Goal: Task Accomplishment & Management: Manage account settings

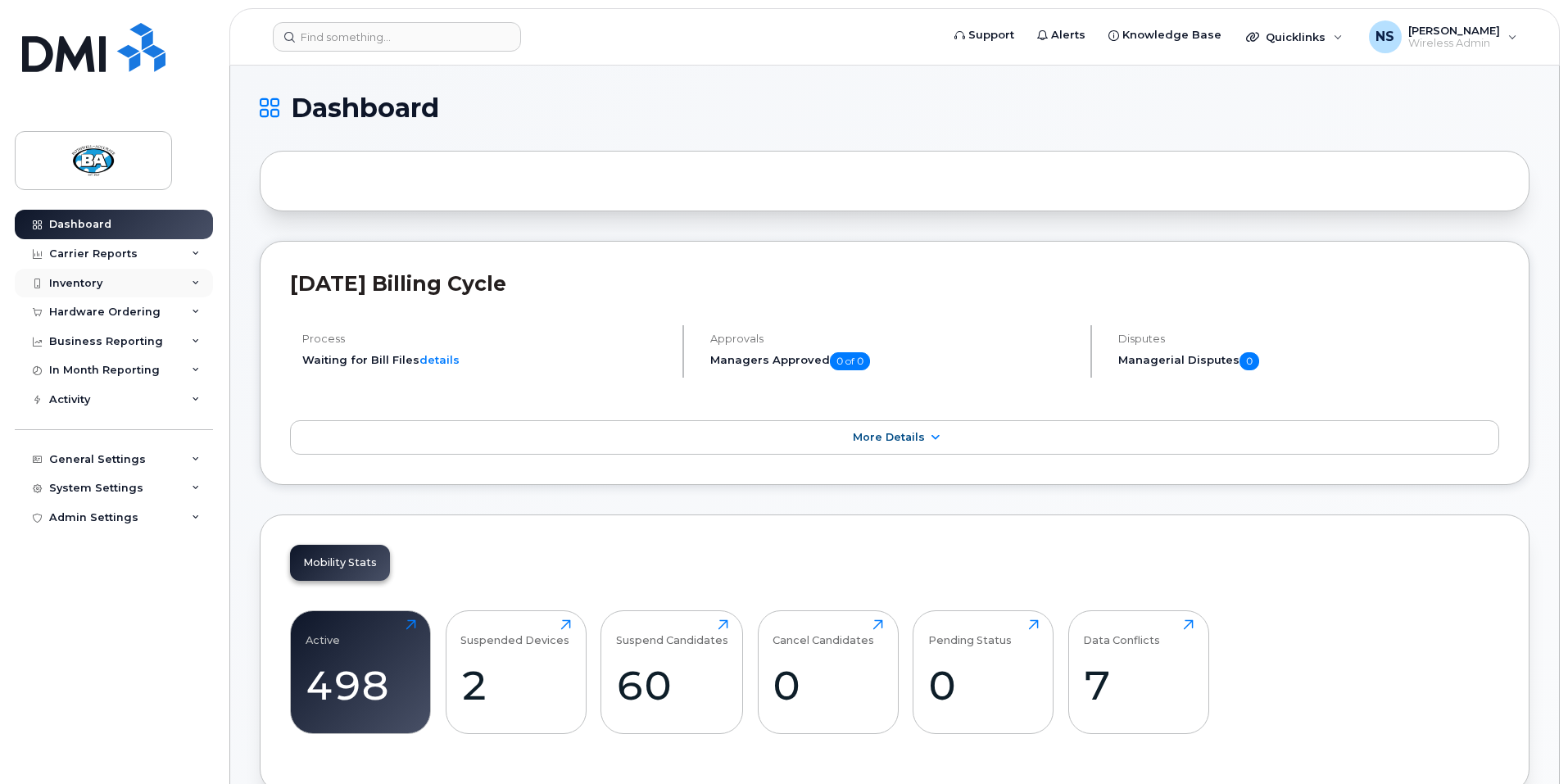
drag, startPoint x: 0, startPoint y: 0, endPoint x: 69, endPoint y: 280, distance: 288.4
click at [69, 280] on div "Inventory" at bounding box center [75, 283] width 53 height 13
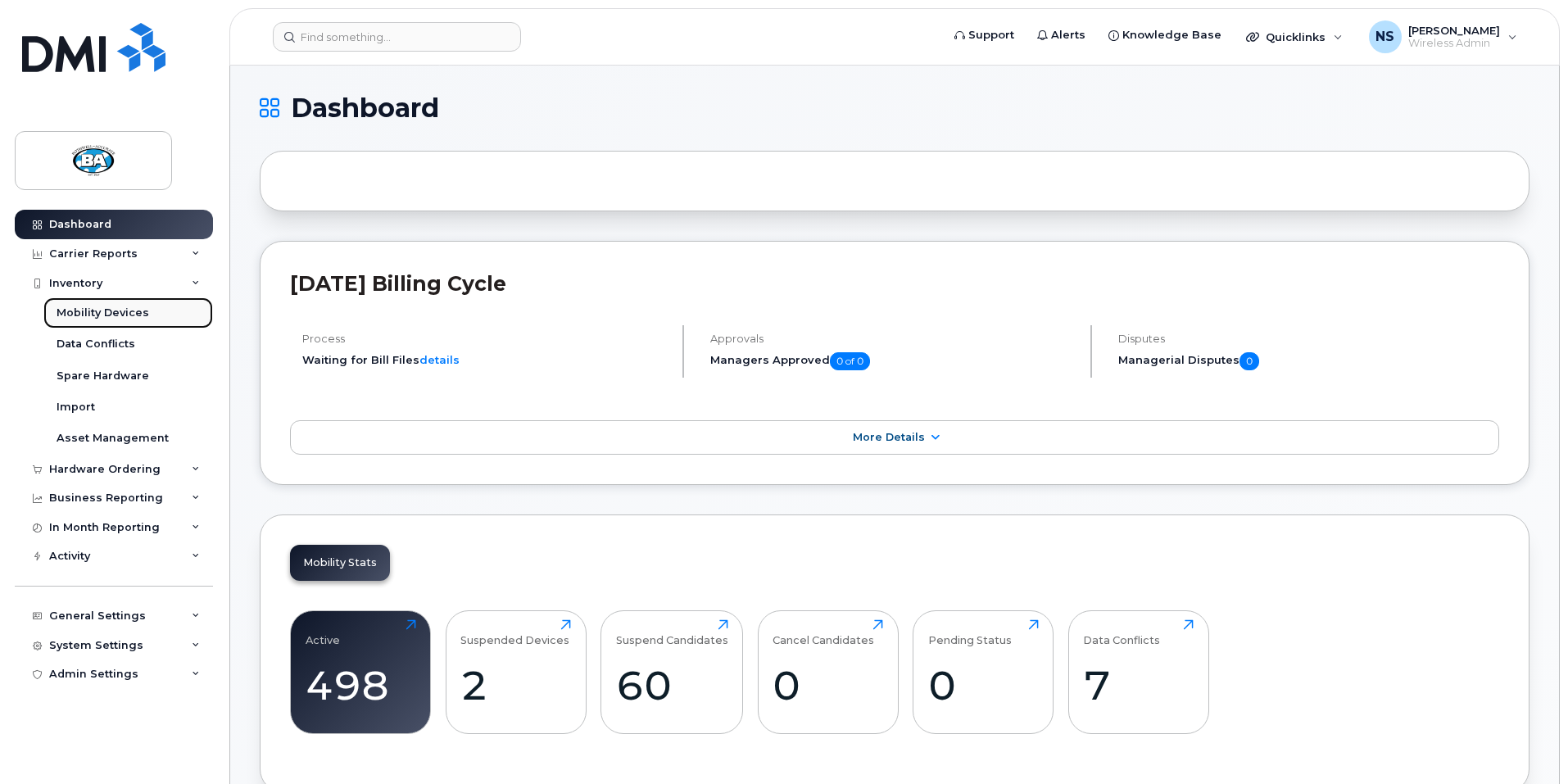
click at [74, 312] on div "Mobility Devices" at bounding box center [102, 313] width 92 height 14
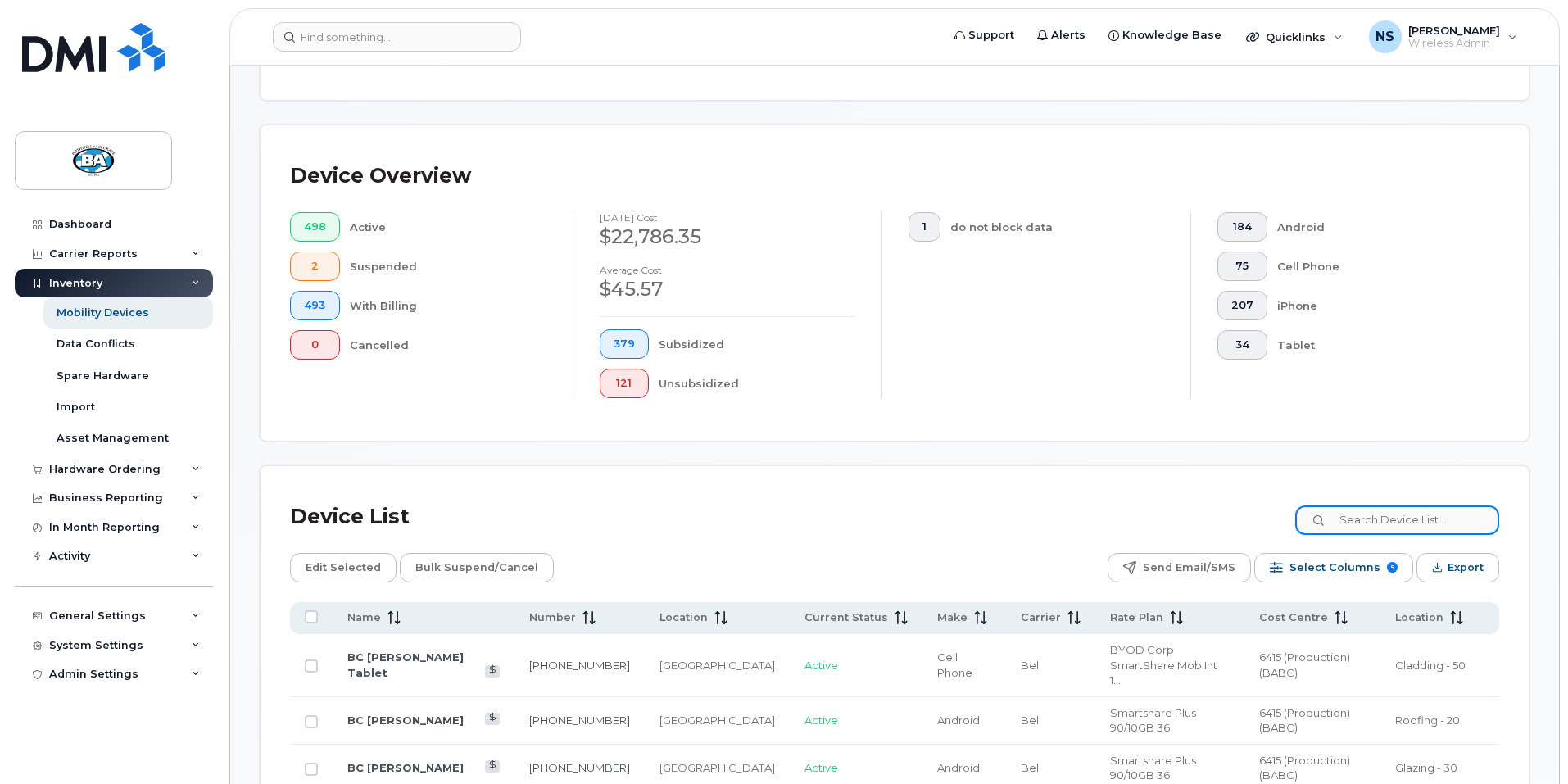
click at [1382, 505] on input at bounding box center [1398, 520] width 204 height 30
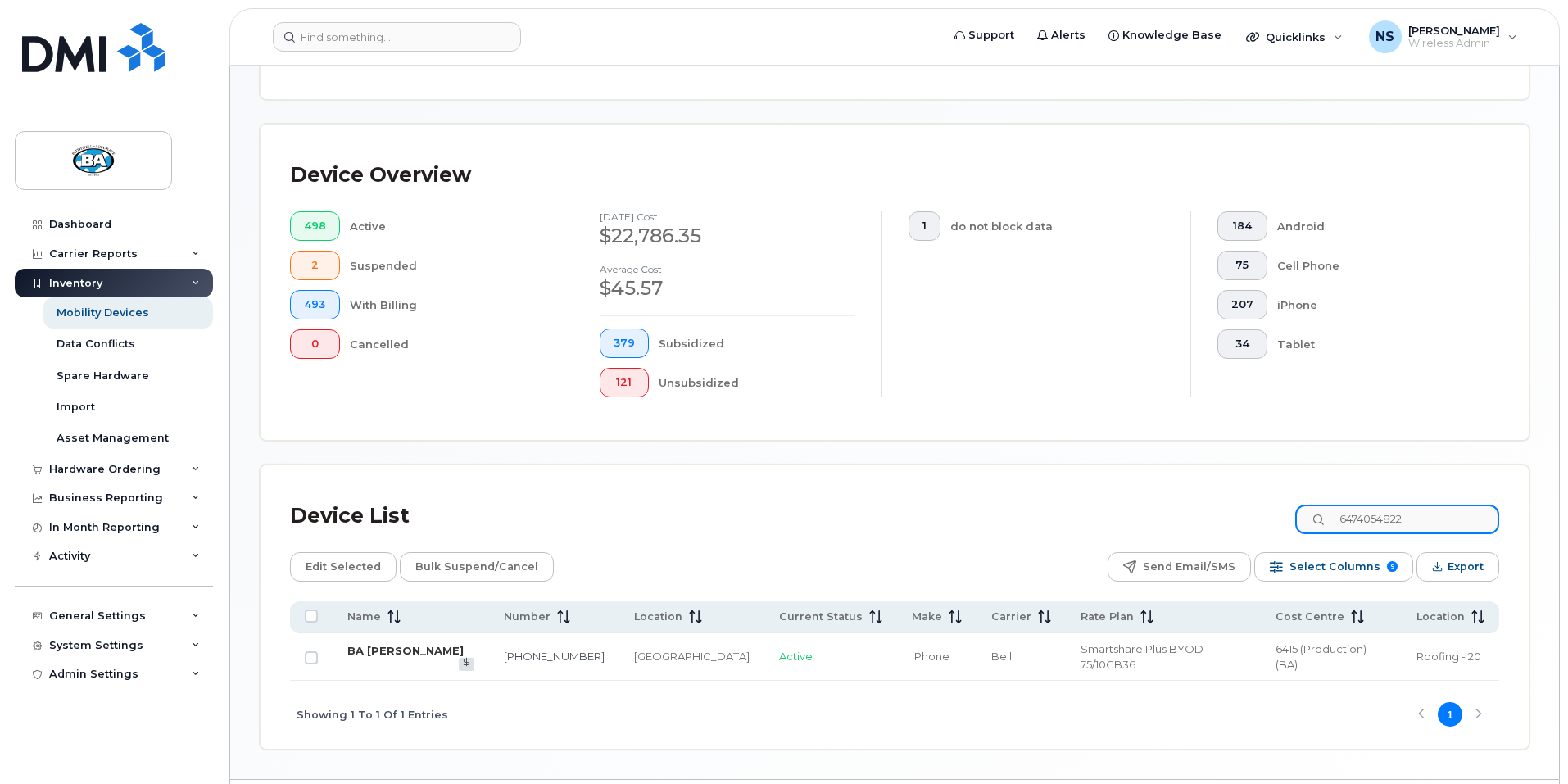
type input "6474054822"
drag, startPoint x: 368, startPoint y: 634, endPoint x: 380, endPoint y: 651, distance: 20.8
click at [368, 643] on link "BA Luis Morgado" at bounding box center [406, 650] width 117 height 13
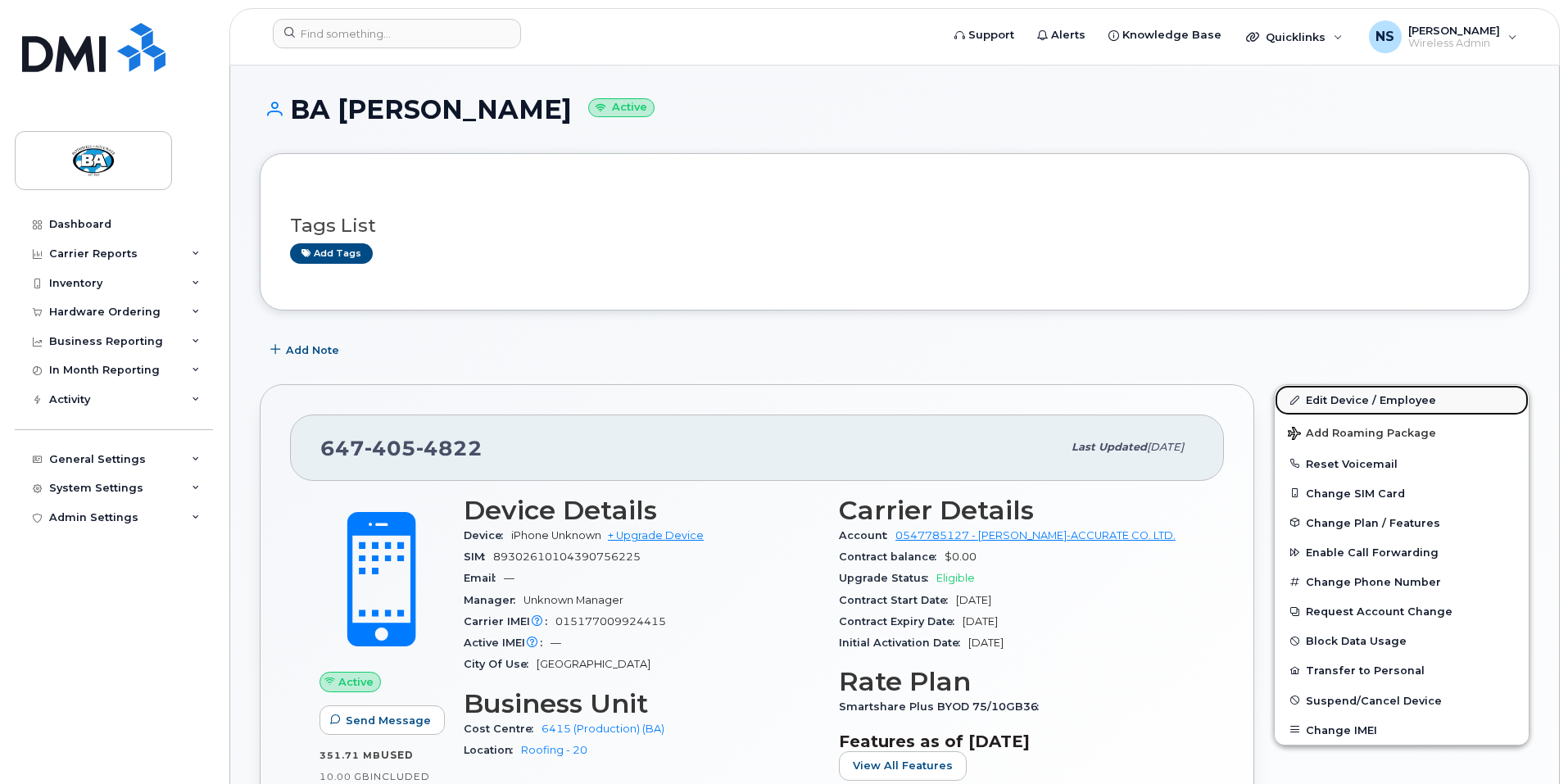
click at [1356, 397] on link "Edit Device / Employee" at bounding box center [1401, 400] width 254 height 30
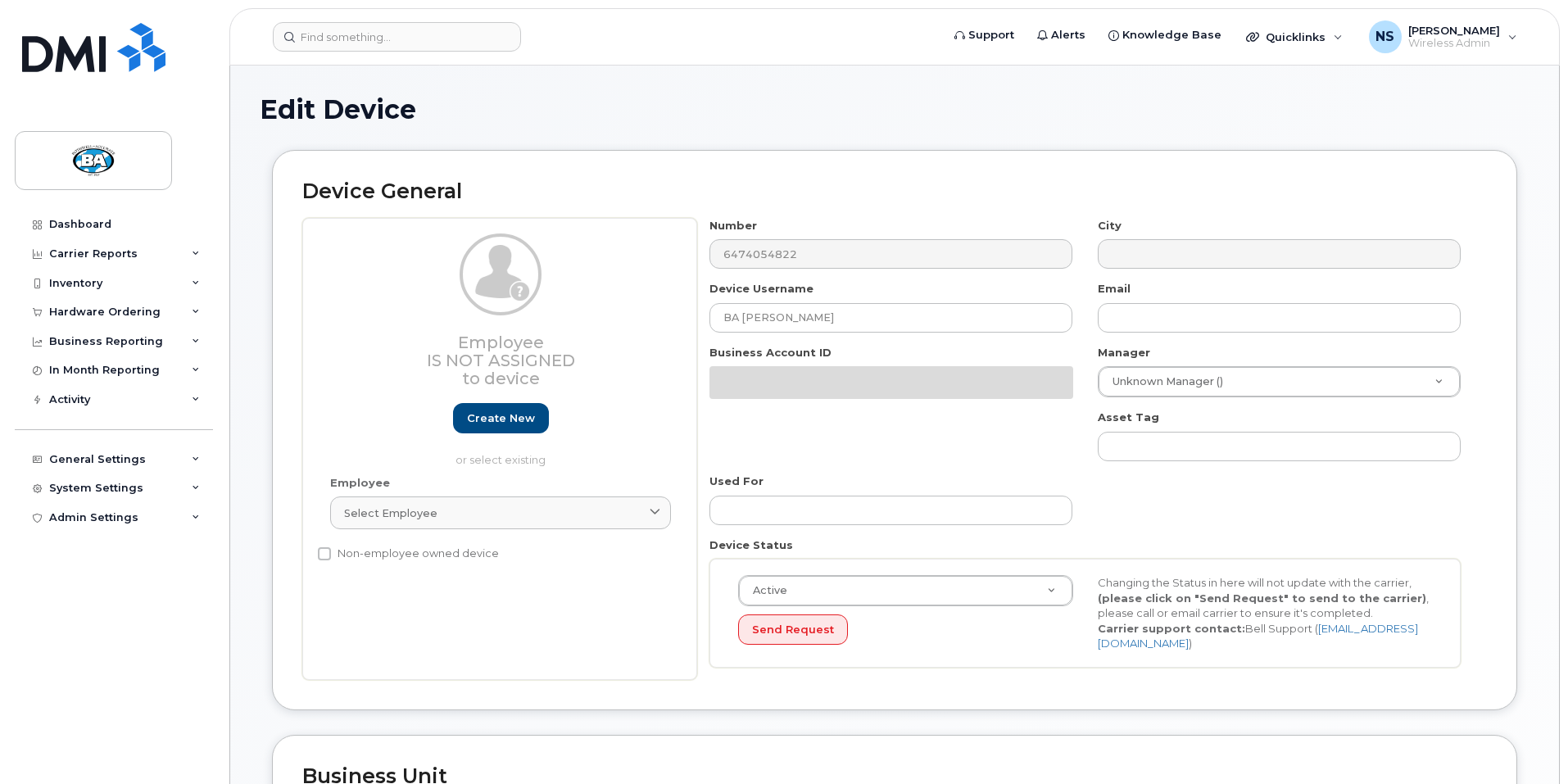
select select "13518061"
select select "29558526"
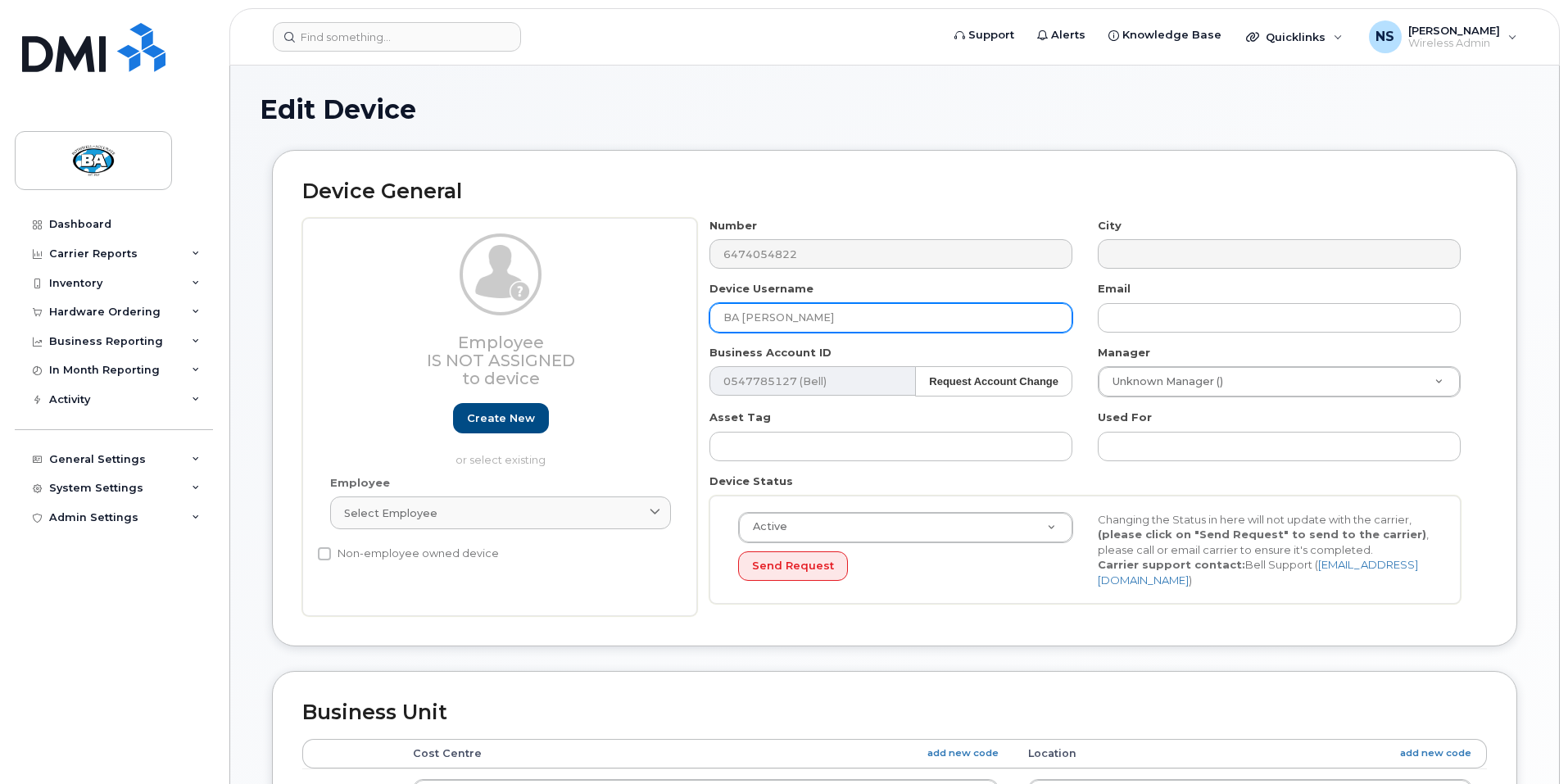
drag, startPoint x: 0, startPoint y: 0, endPoint x: 743, endPoint y: 318, distance: 808.2
click at [743, 318] on input "BA Alexandre Barbosa" at bounding box center [891, 317] width 363 height 30
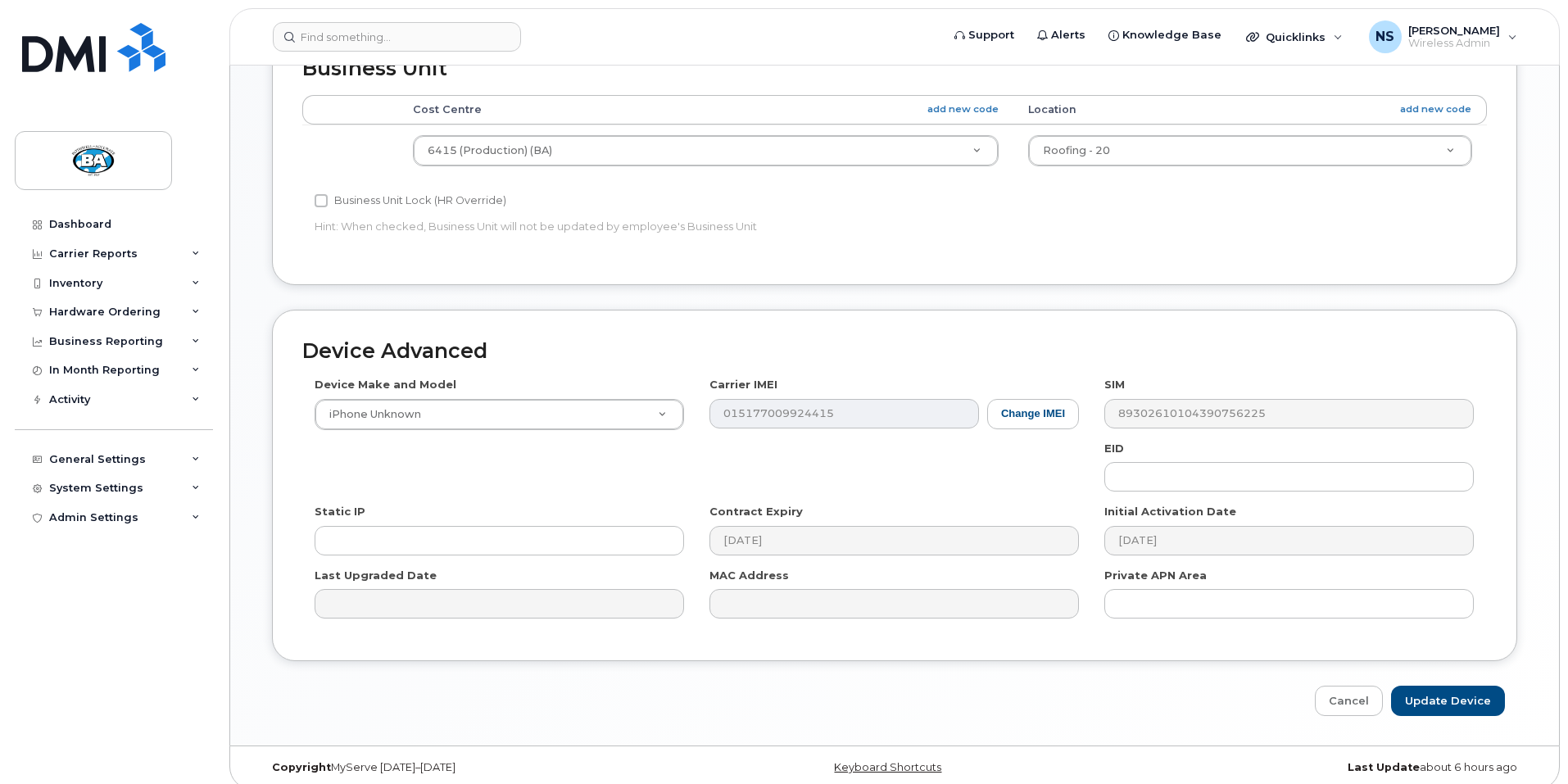
scroll to position [651, 0]
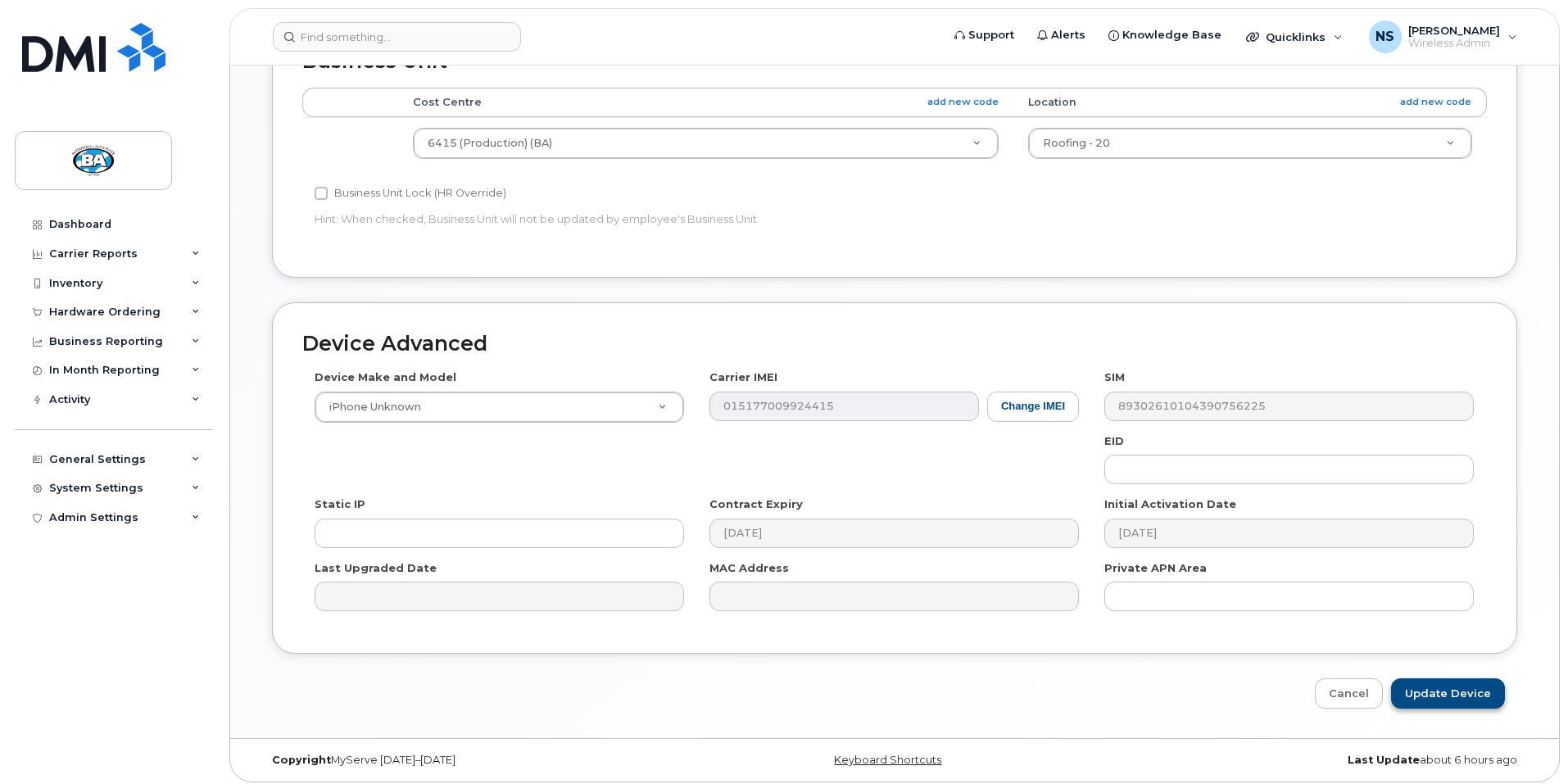
type input "BA Alexandre Barbosa"
drag, startPoint x: 1438, startPoint y: 690, endPoint x: 1488, endPoint y: 671, distance: 53.5
click at [1438, 690] on input "Update Device" at bounding box center [1448, 694] width 114 height 30
type input "Saving..."
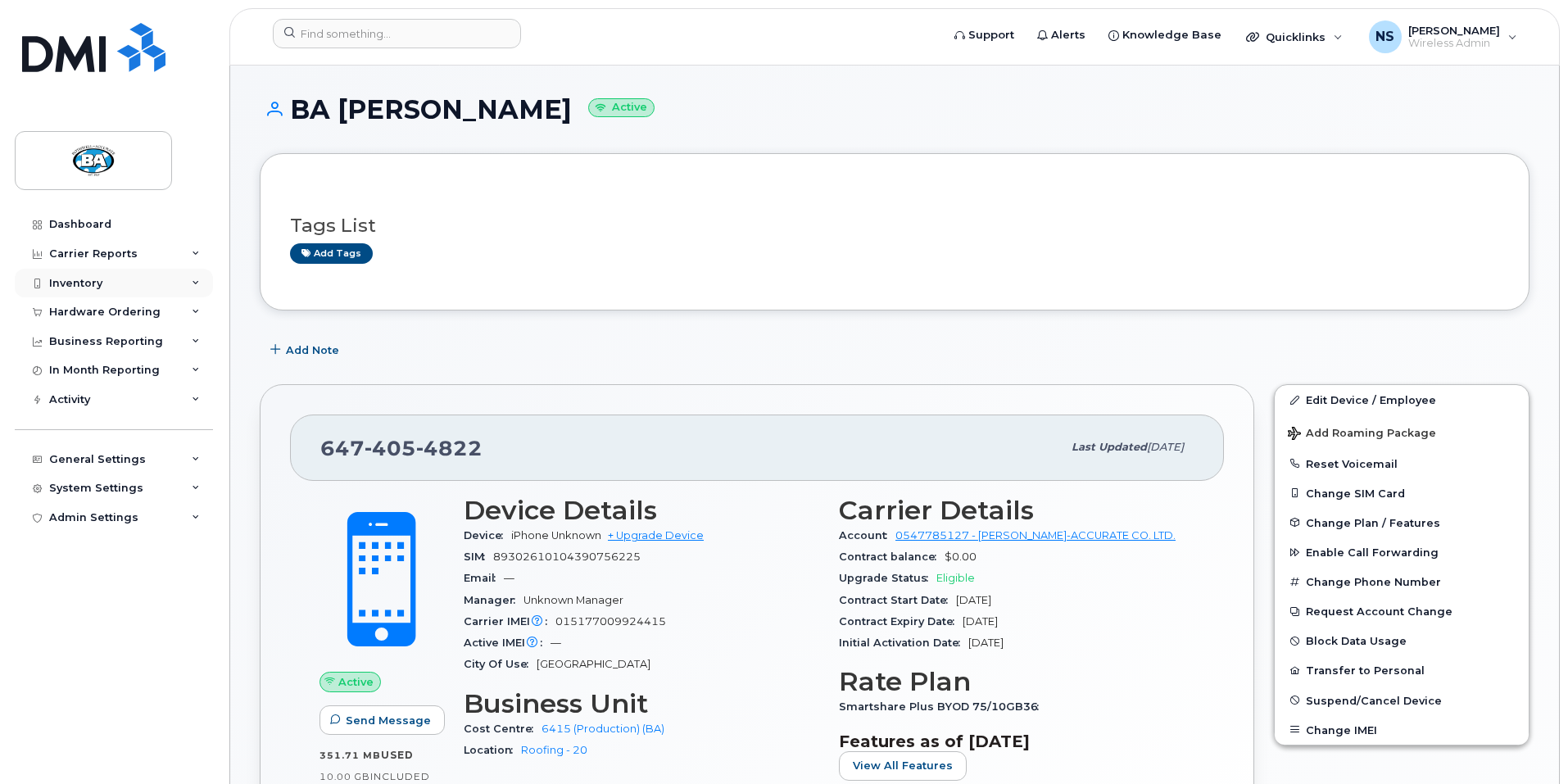
click at [88, 283] on div "Inventory" at bounding box center [75, 283] width 53 height 13
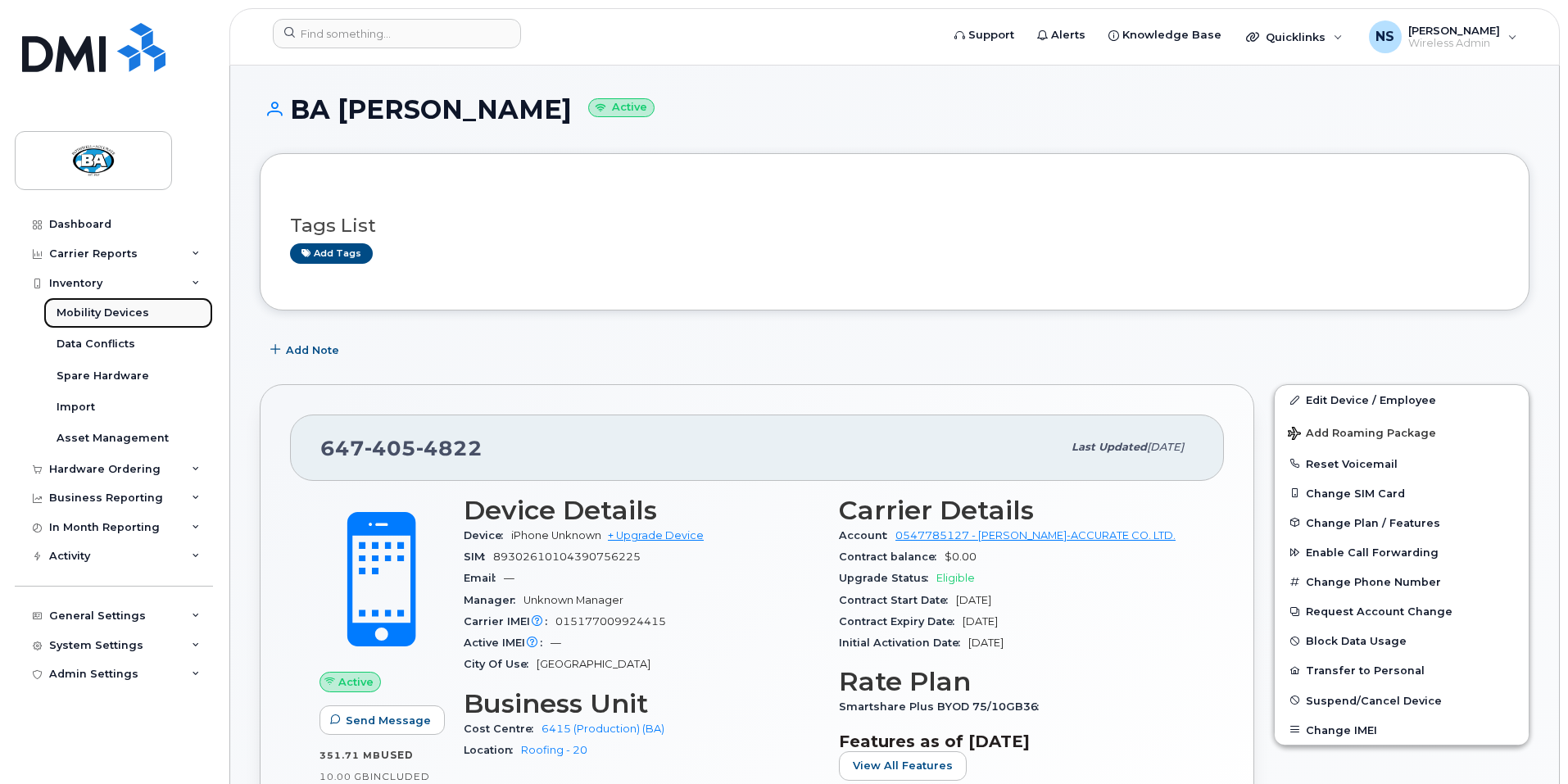
click at [93, 314] on div "Mobility Devices" at bounding box center [102, 313] width 92 height 14
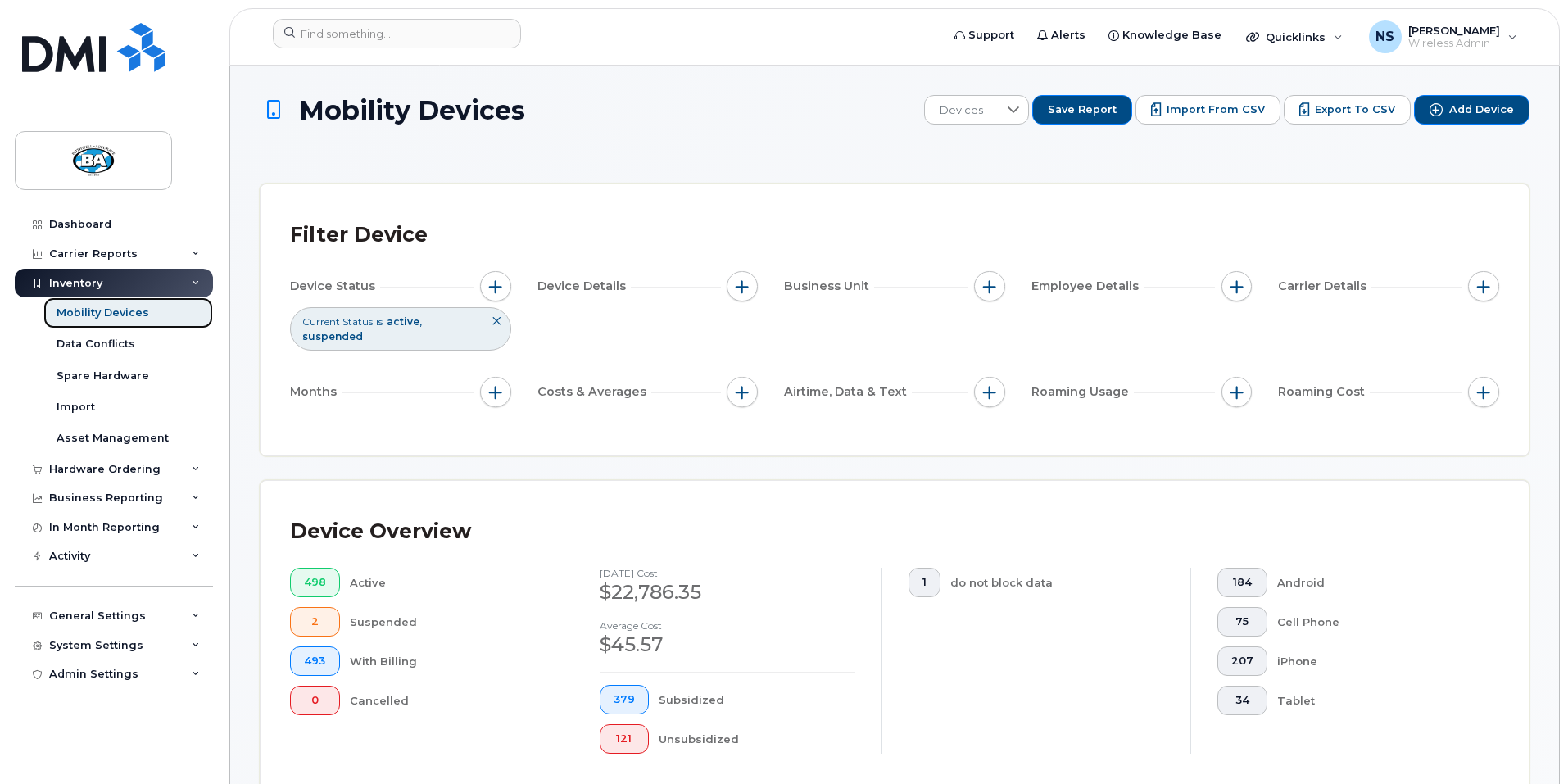
scroll to position [245, 0]
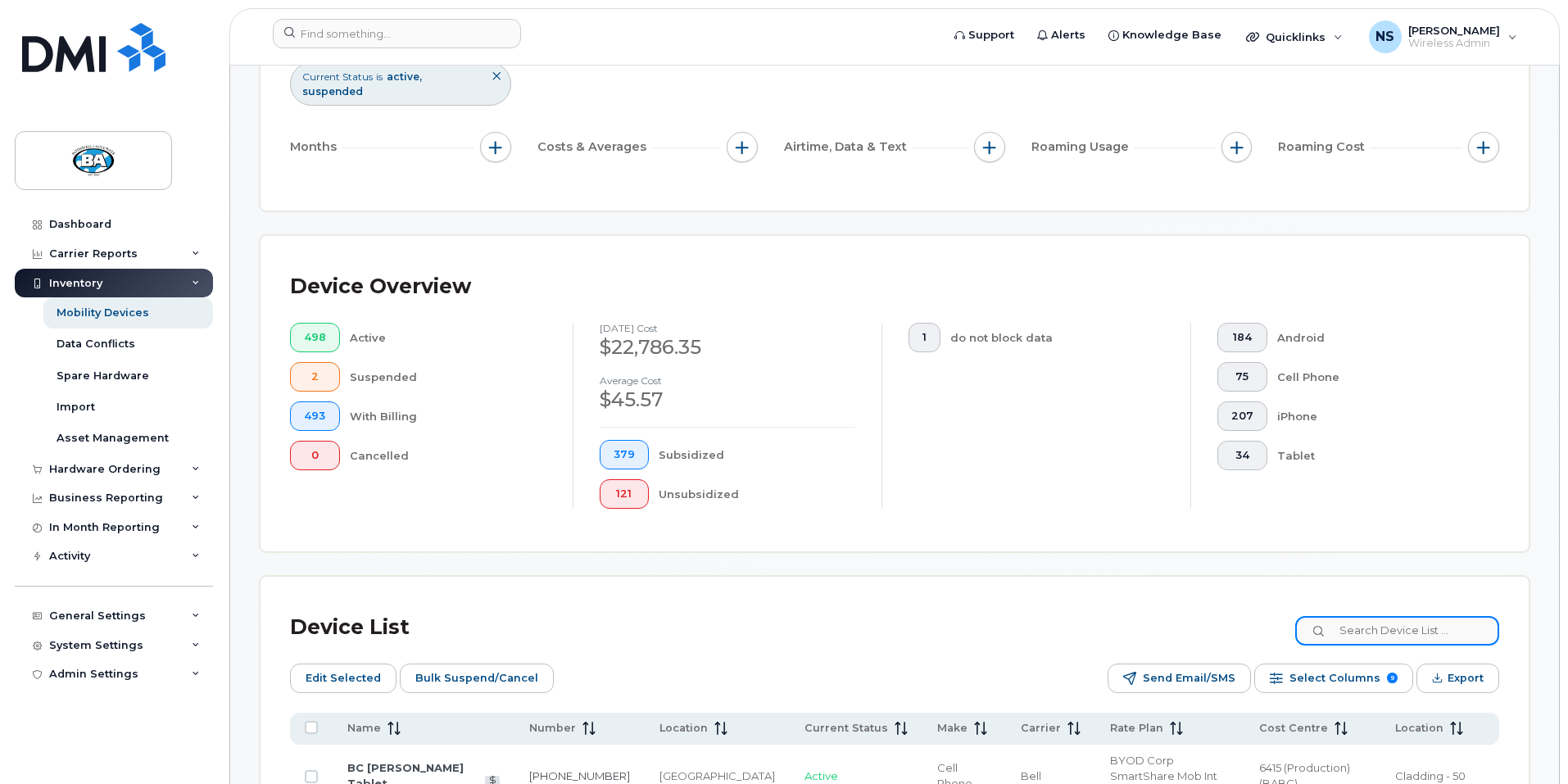
click at [1391, 620] on input at bounding box center [1398, 630] width 204 height 30
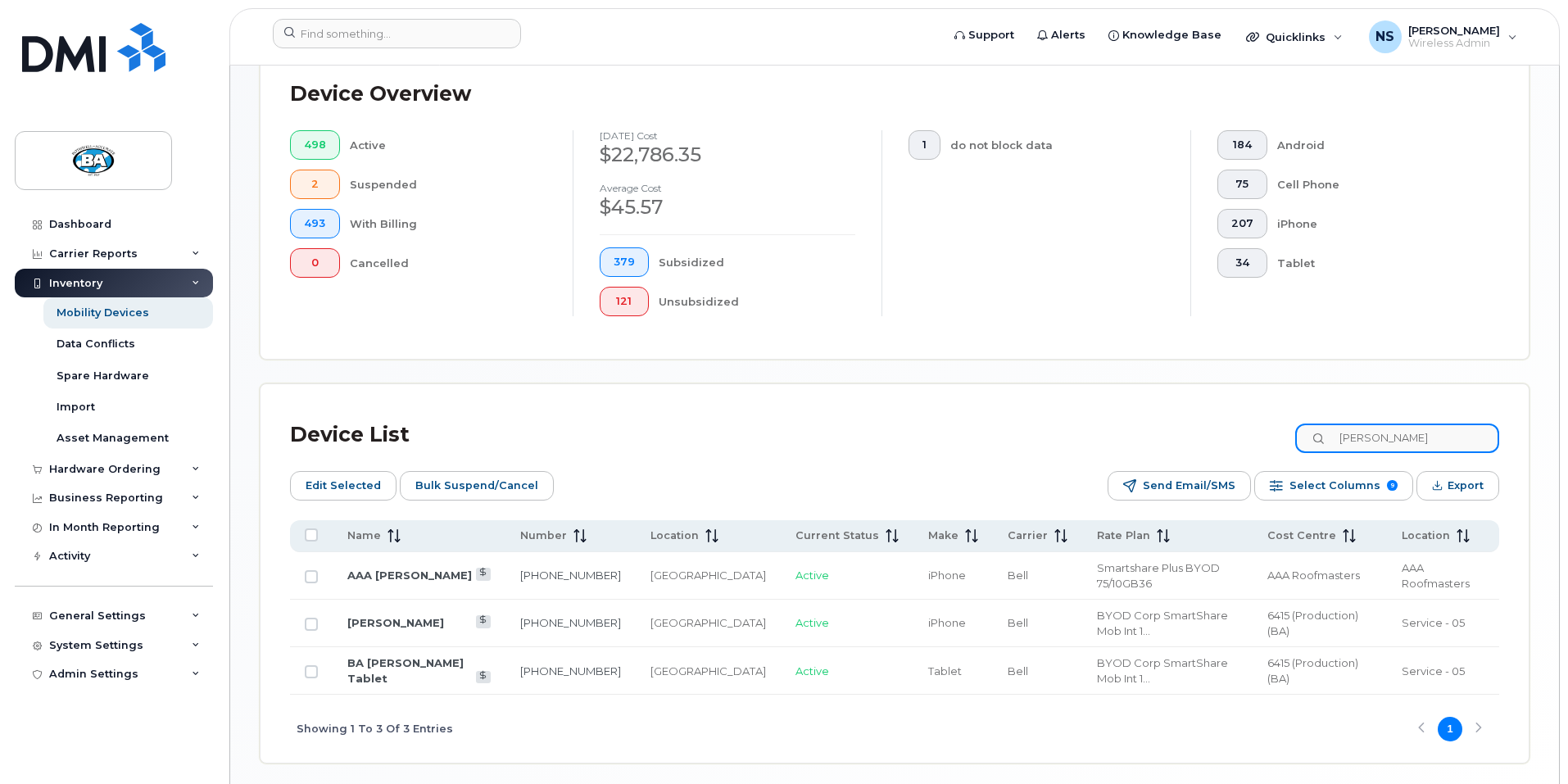
scroll to position [439, 0]
type input "luis"
click at [420, 654] on link "BA Luis Morgado Tablet" at bounding box center [406, 668] width 117 height 29
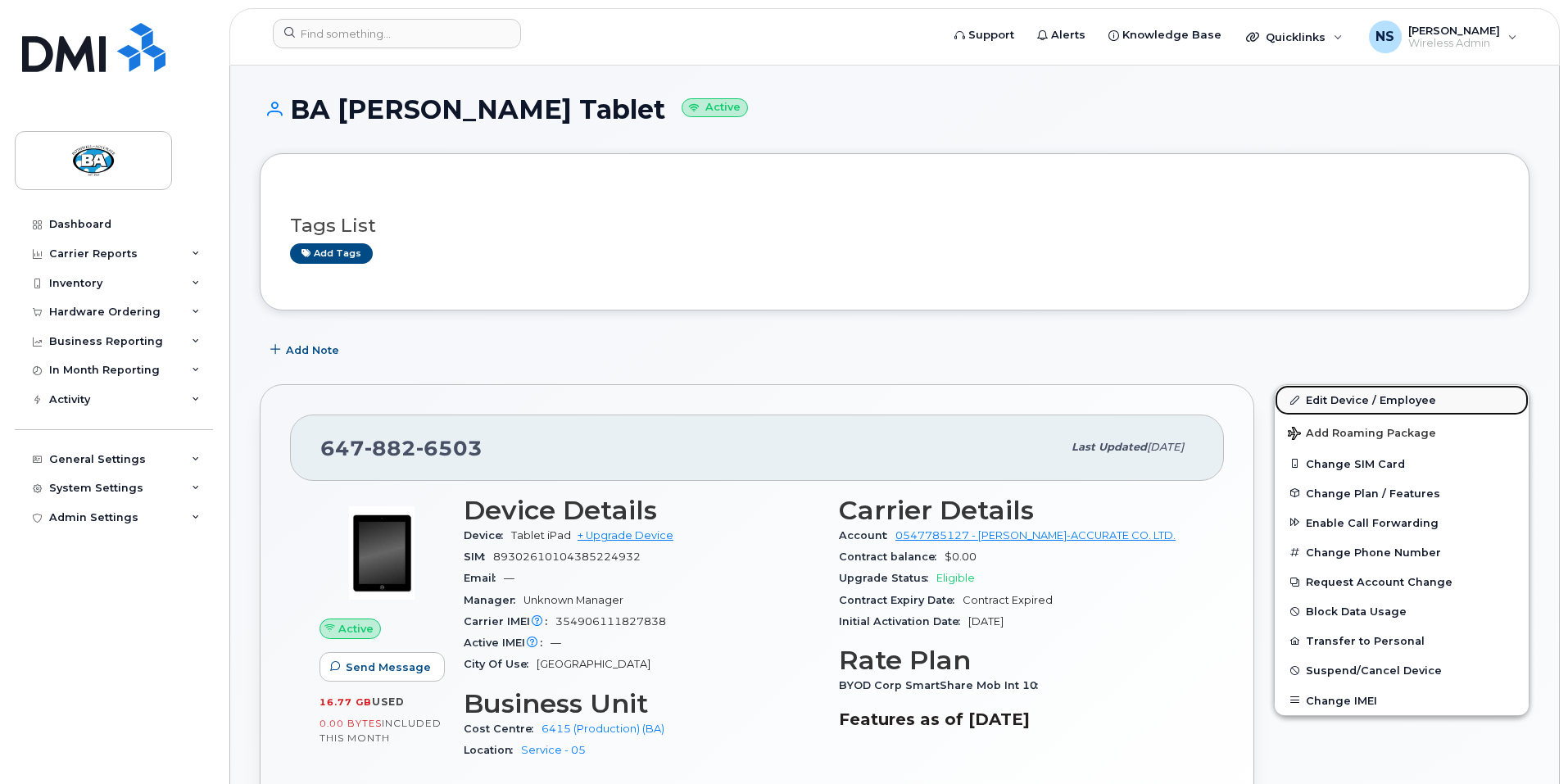
click at [1358, 397] on link "Edit Device / Employee" at bounding box center [1401, 400] width 254 height 30
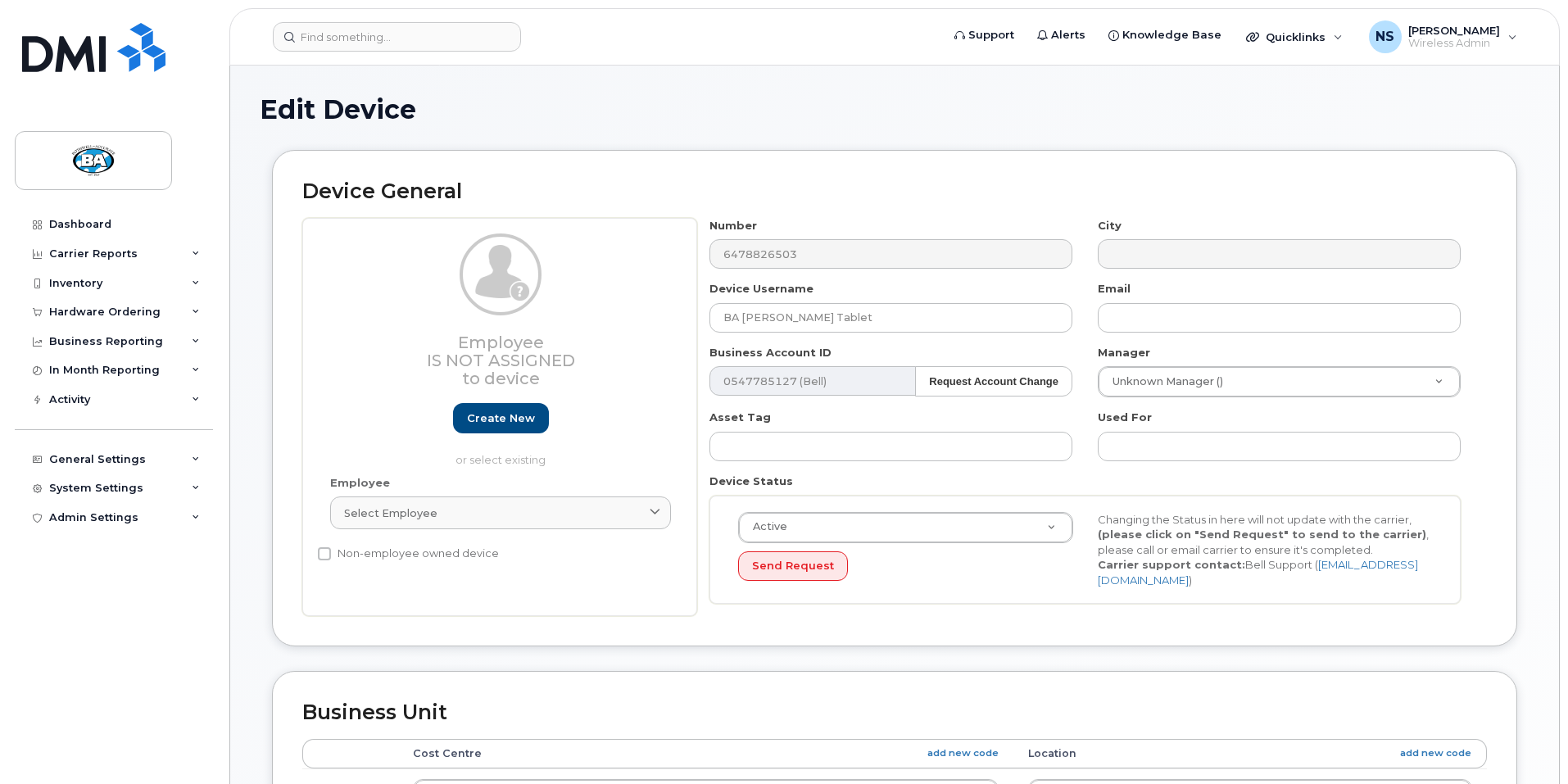
select select "13518061"
select select "13518067"
click at [811, 319] on input "BA [PERSON_NAME] Tablet" at bounding box center [891, 317] width 363 height 30
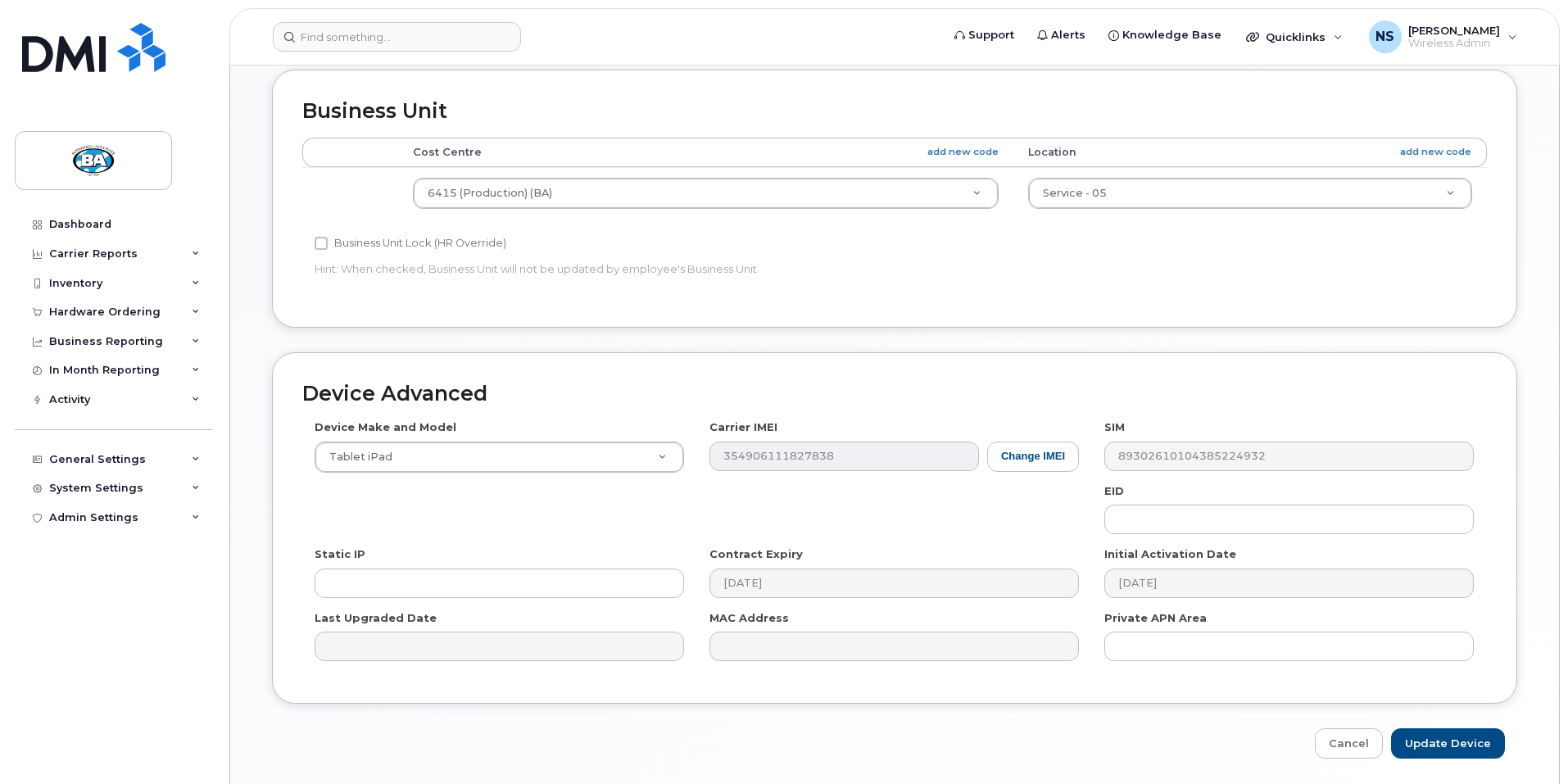
scroll to position [651, 0]
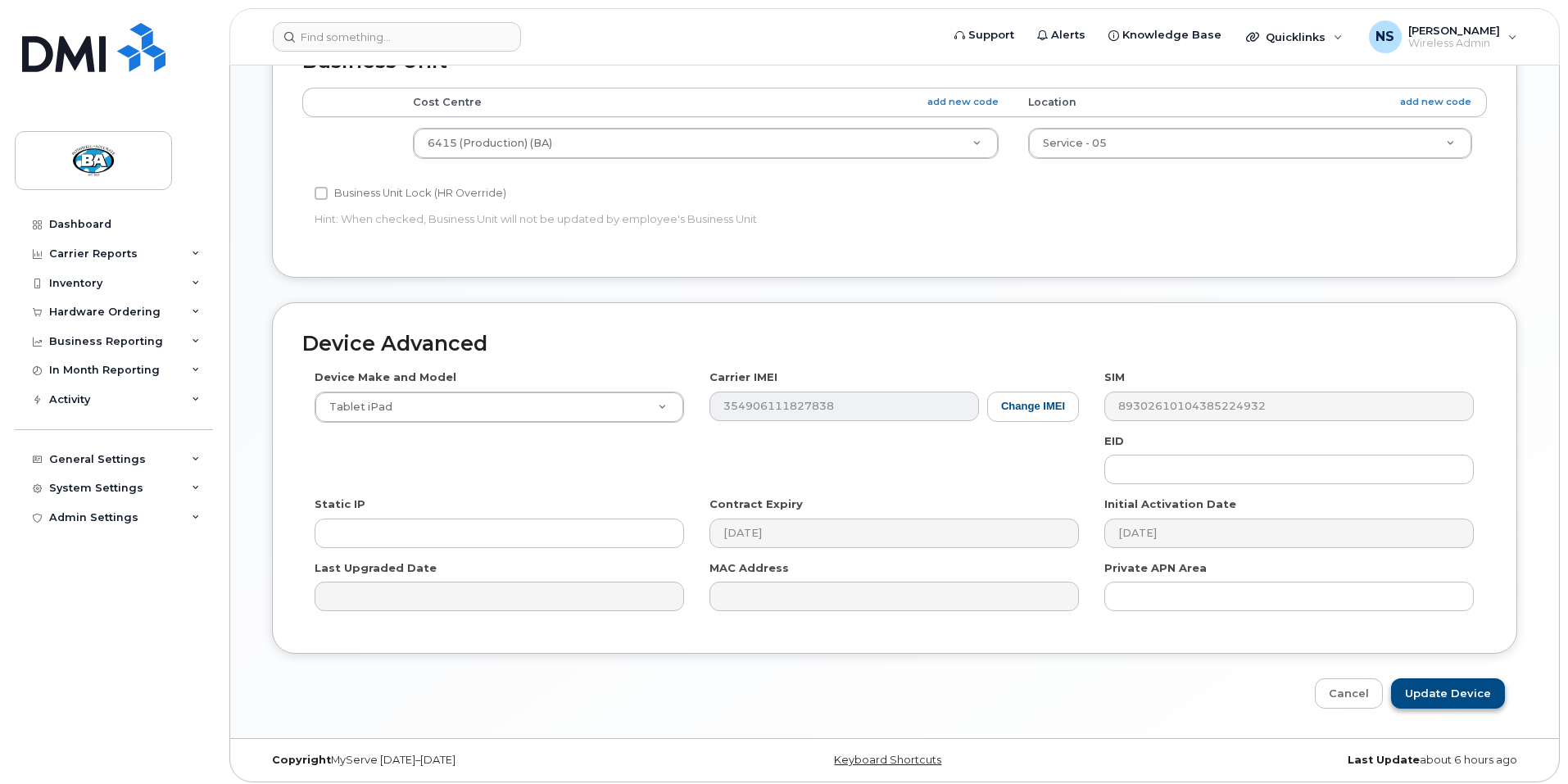
type input "BA [PERSON_NAME] Tablet"
click at [1442, 686] on input "Update Device" at bounding box center [1448, 694] width 114 height 30
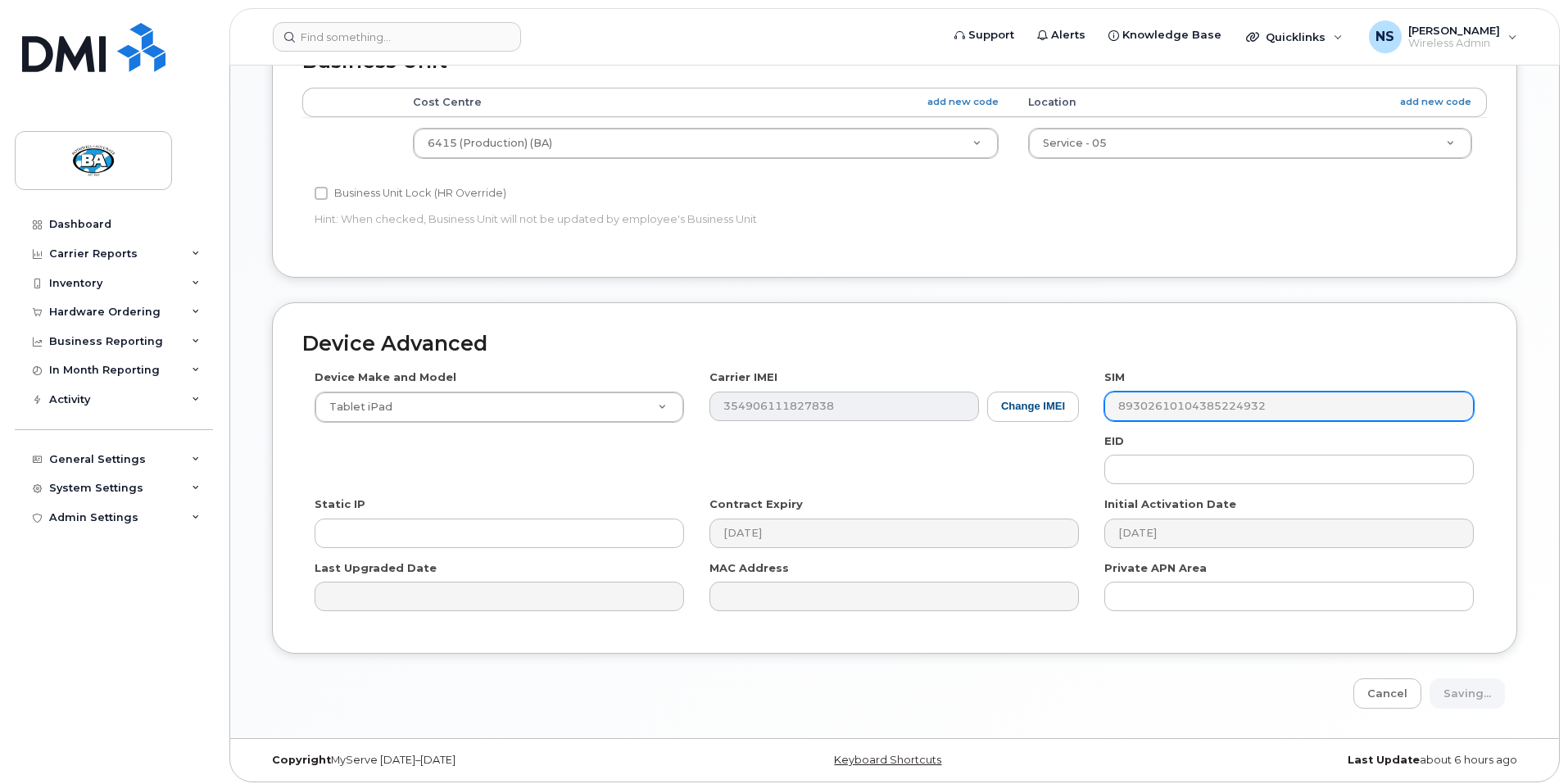
type input "Saving..."
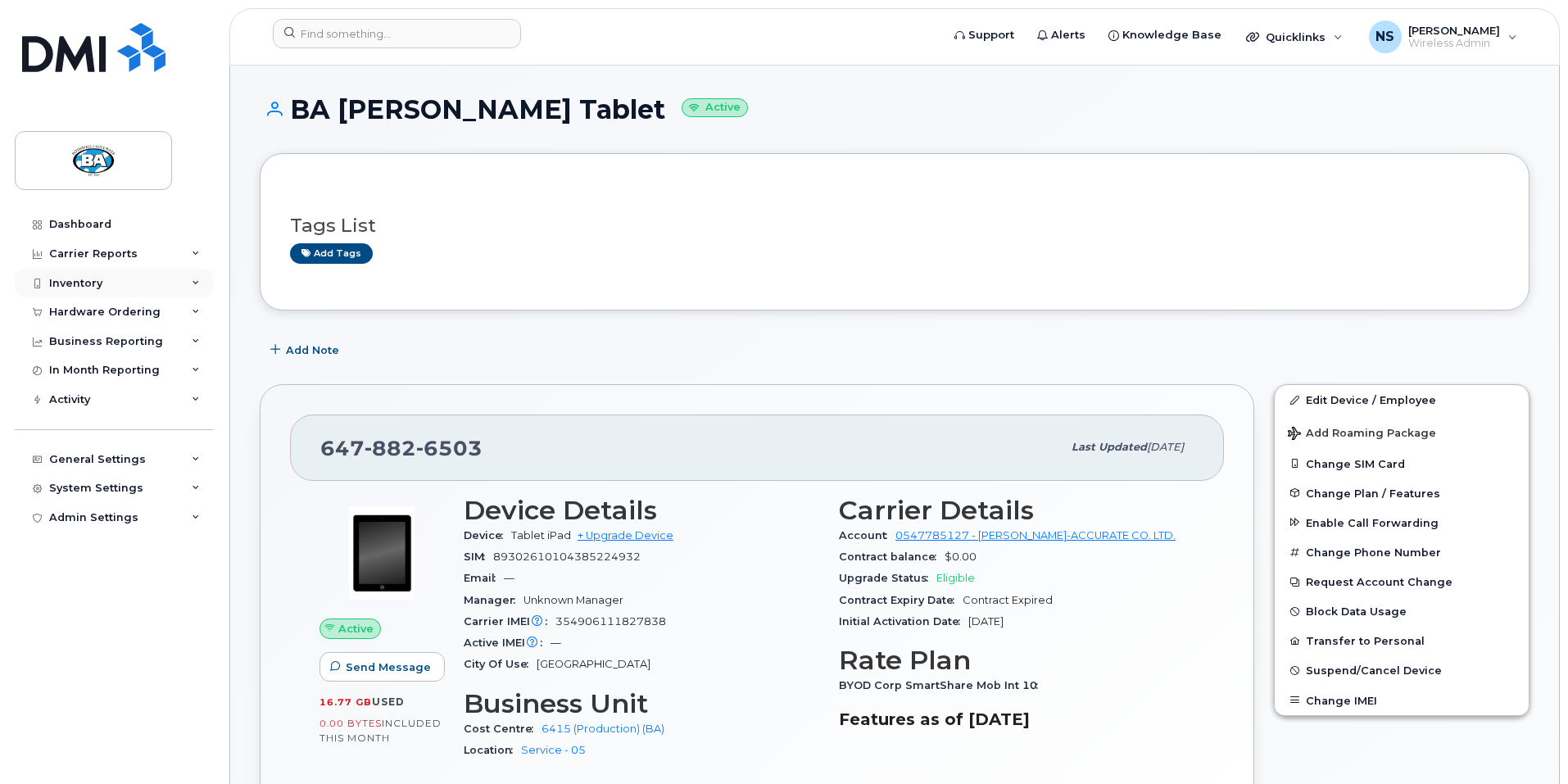
click at [98, 286] on div "Inventory" at bounding box center [75, 283] width 53 height 13
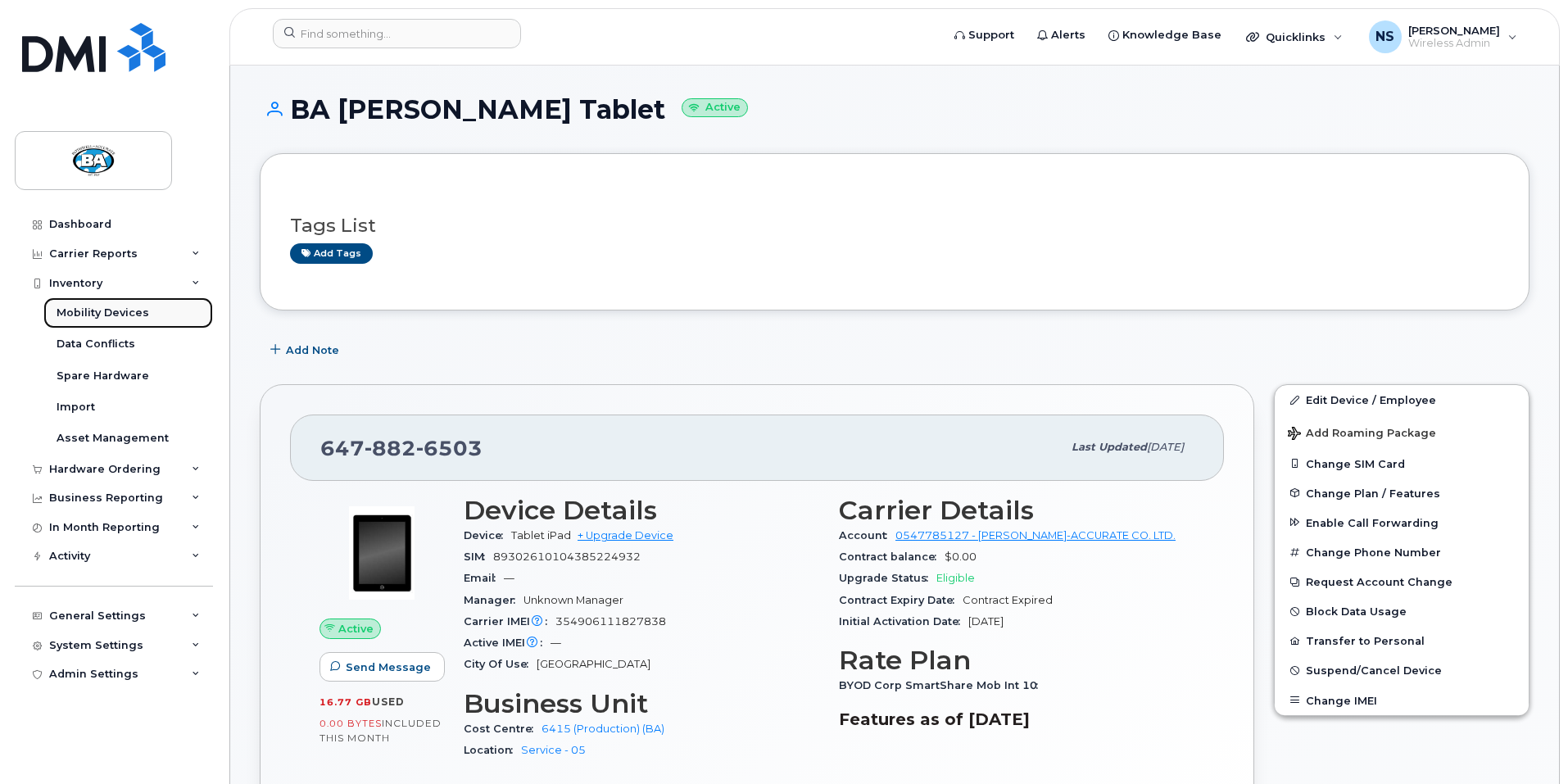
click at [81, 311] on div "Mobility Devices" at bounding box center [102, 313] width 92 height 14
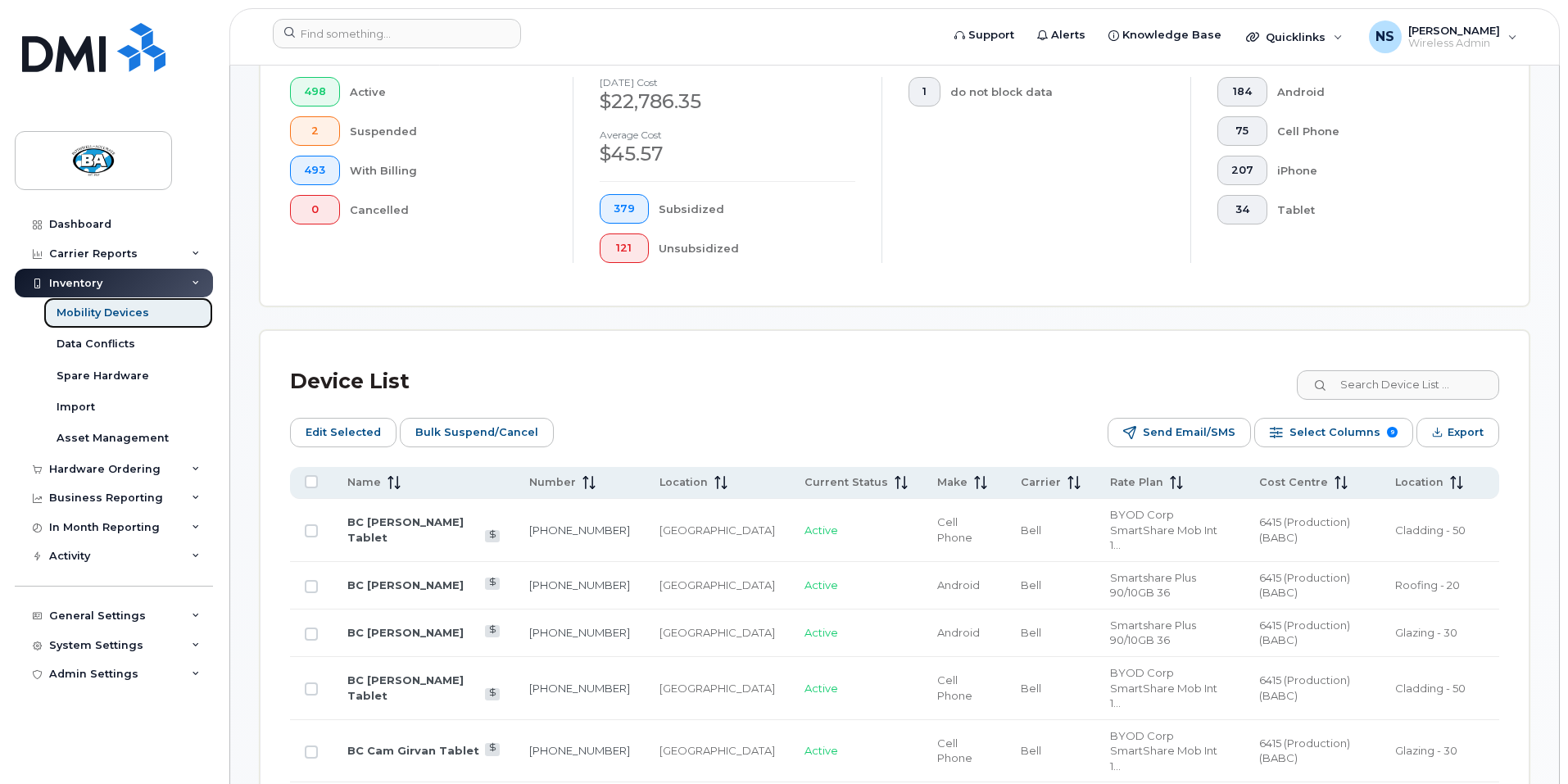
scroll to position [491, 0]
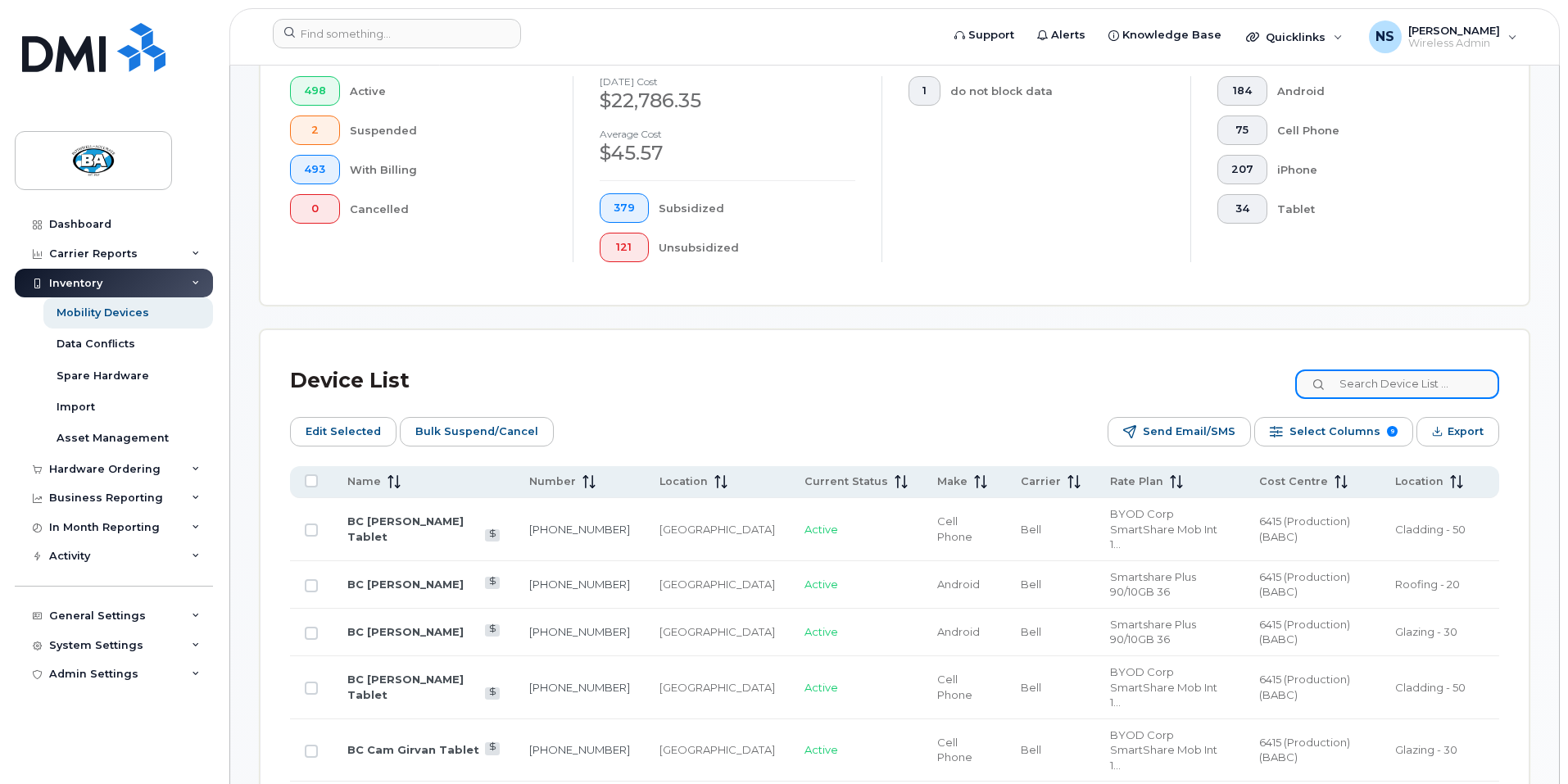
click at [1416, 376] on input at bounding box center [1398, 383] width 204 height 30
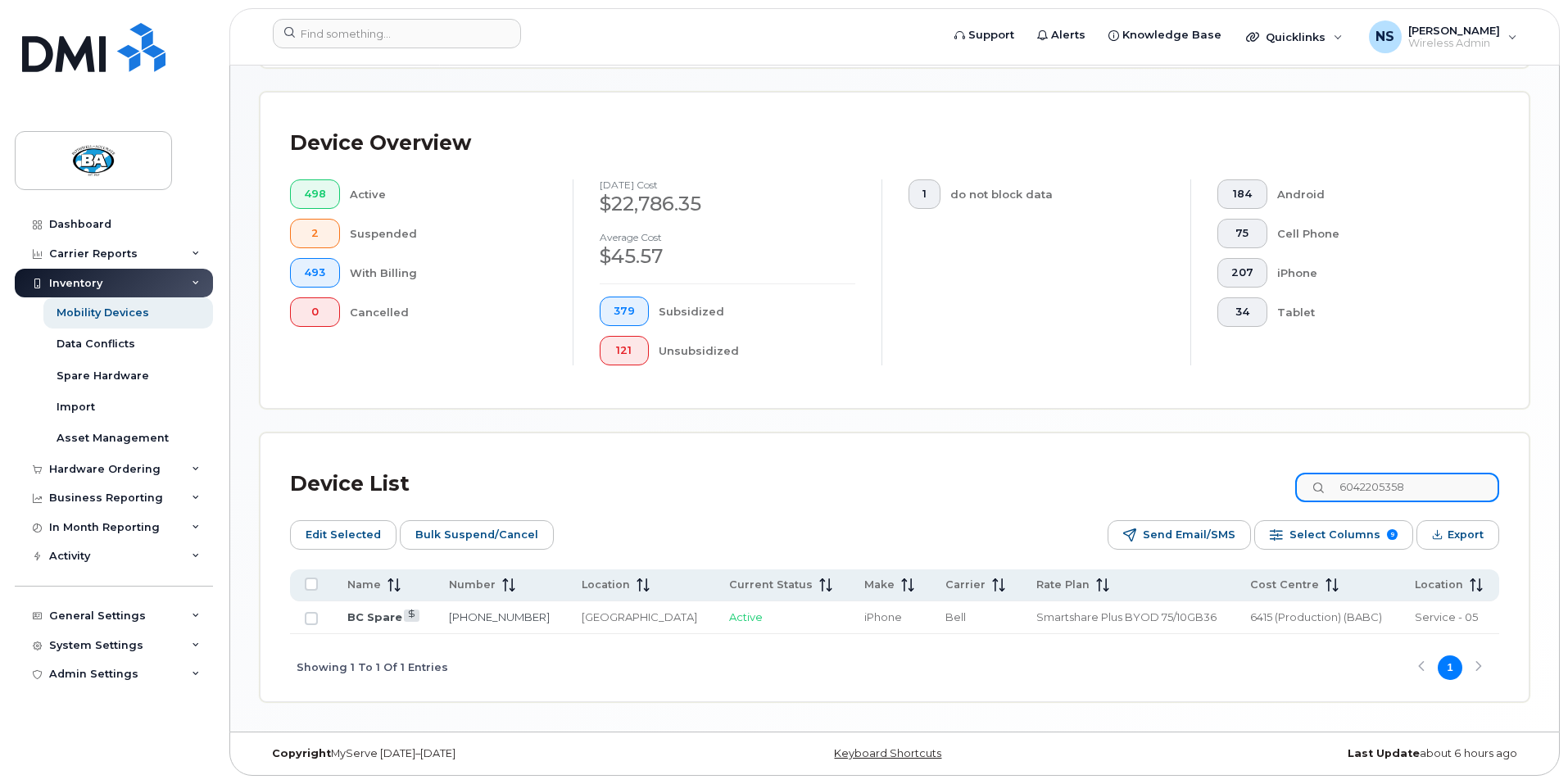
scroll to position [375, 0]
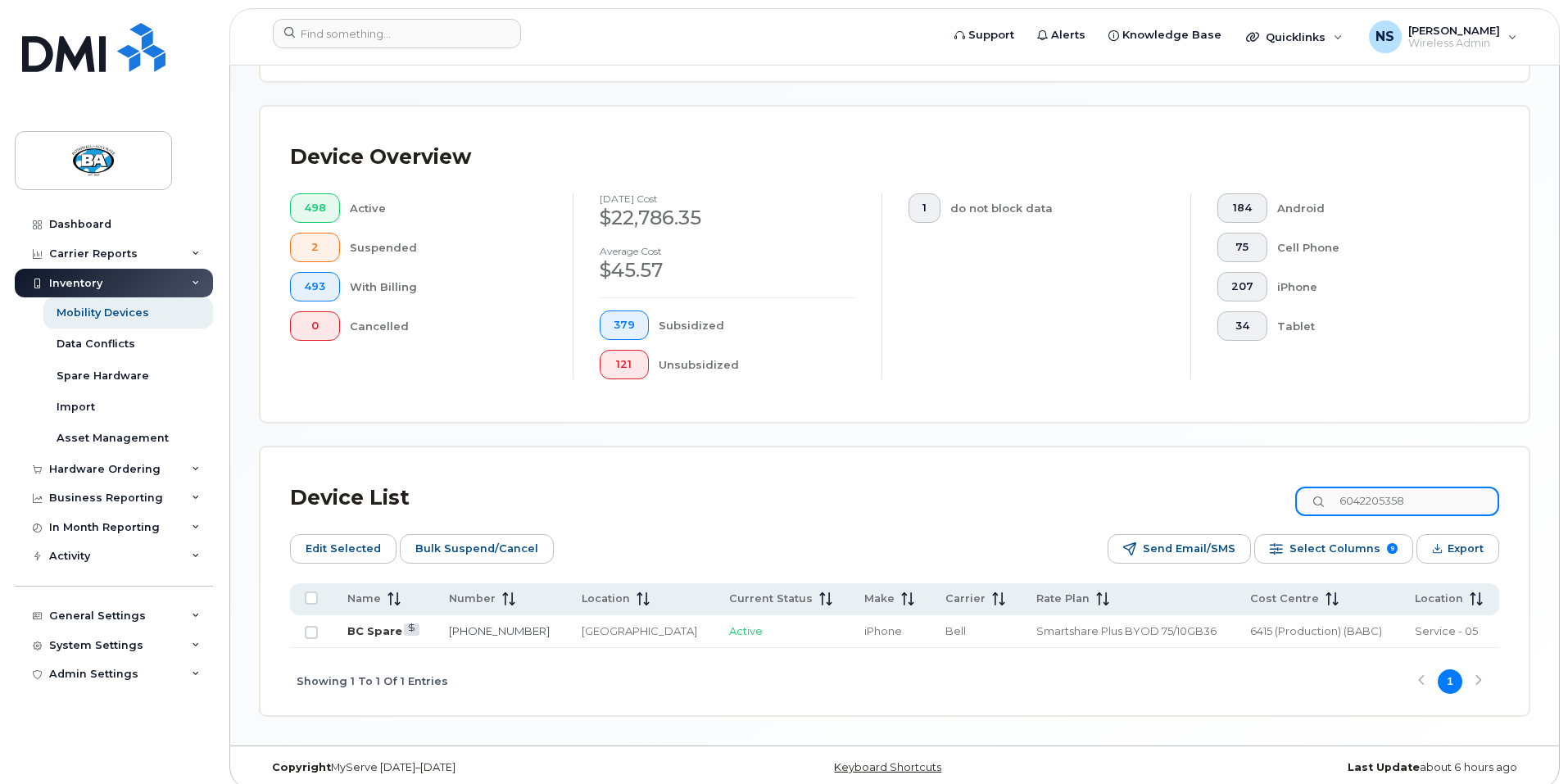
type input "6042205358"
click at [359, 624] on link "BC Spare" at bounding box center [375, 630] width 55 height 13
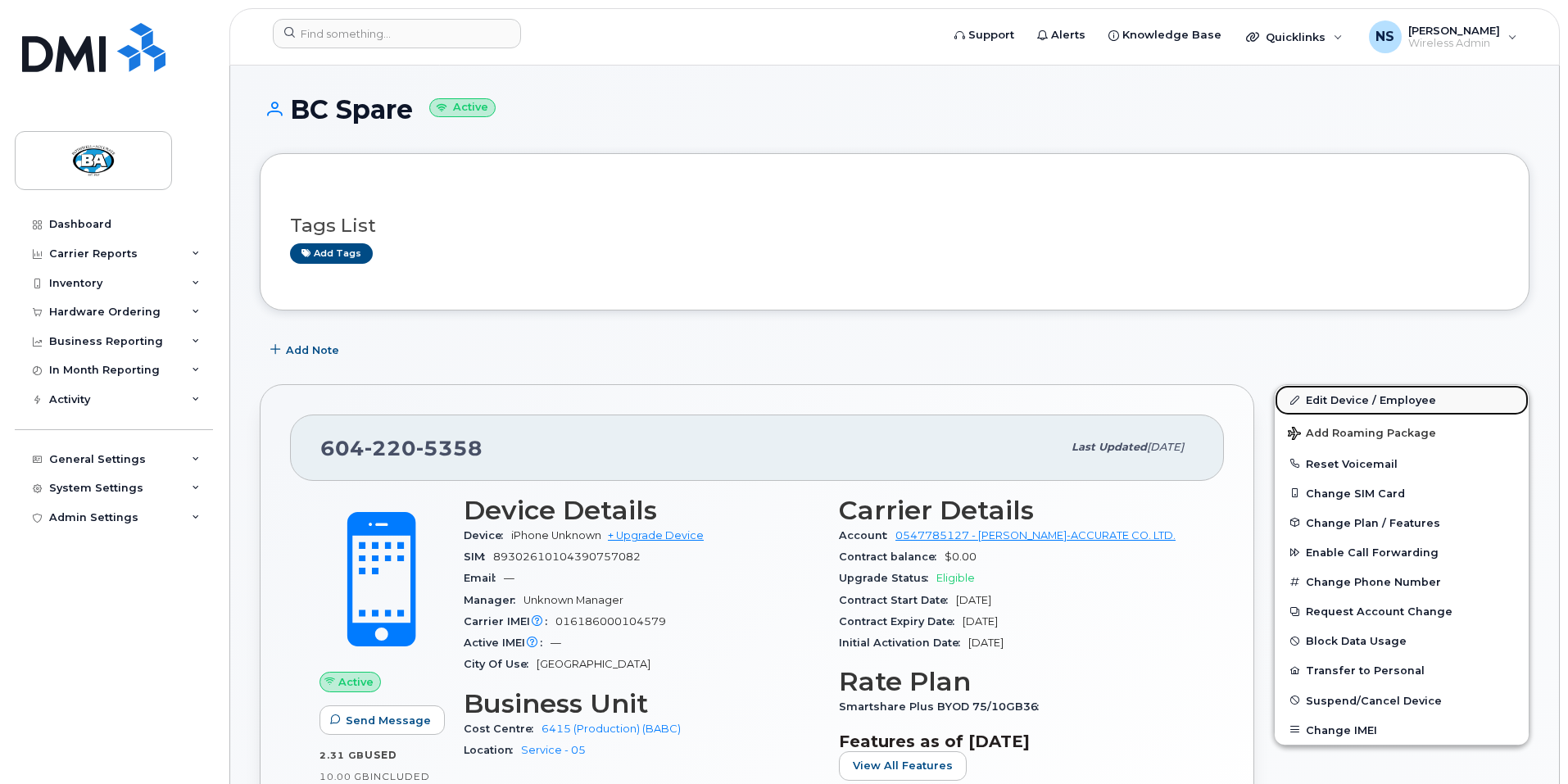
click at [1355, 399] on link "Edit Device / Employee" at bounding box center [1401, 400] width 254 height 30
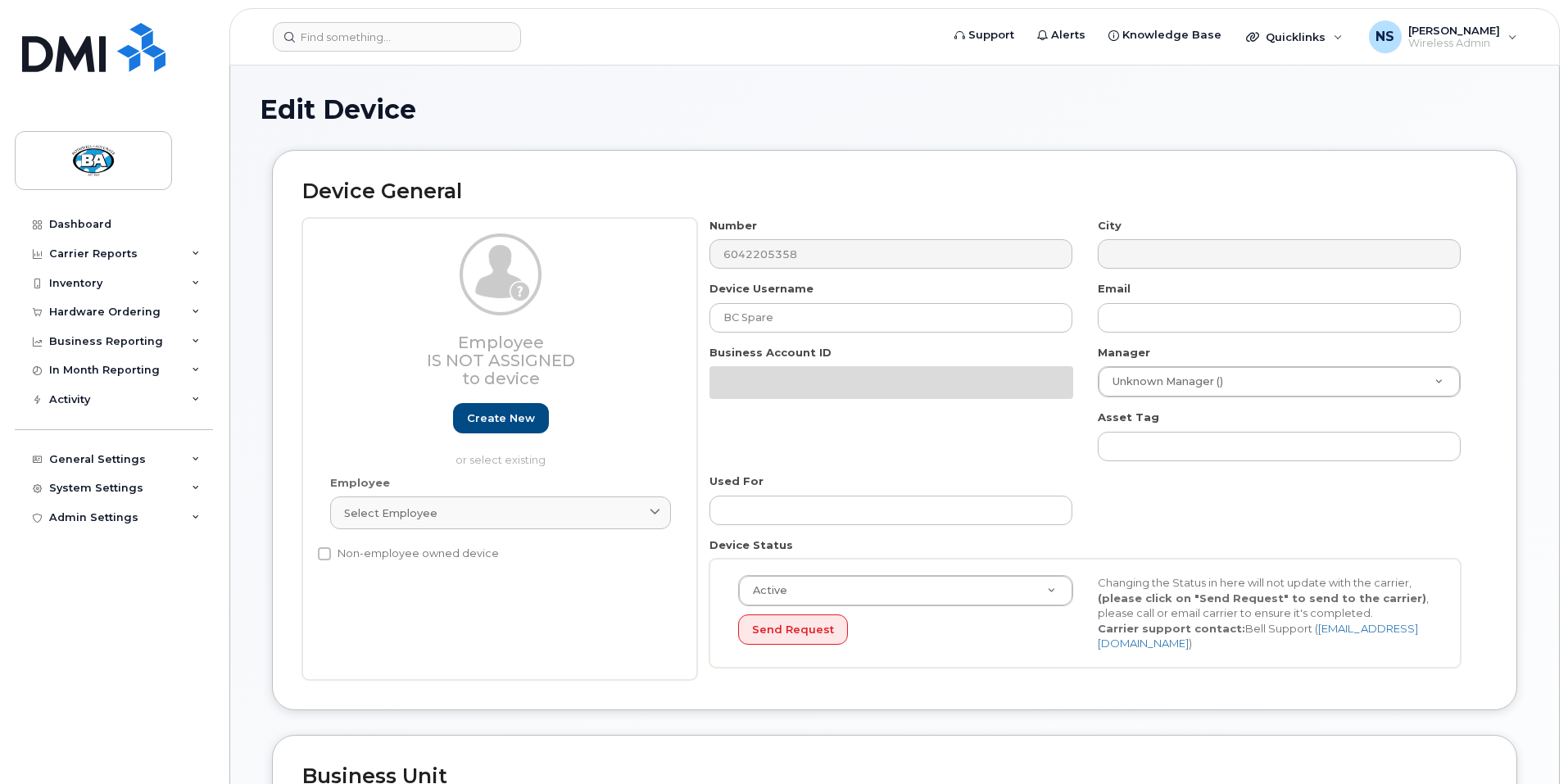
select select "29558521"
select select "13518067"
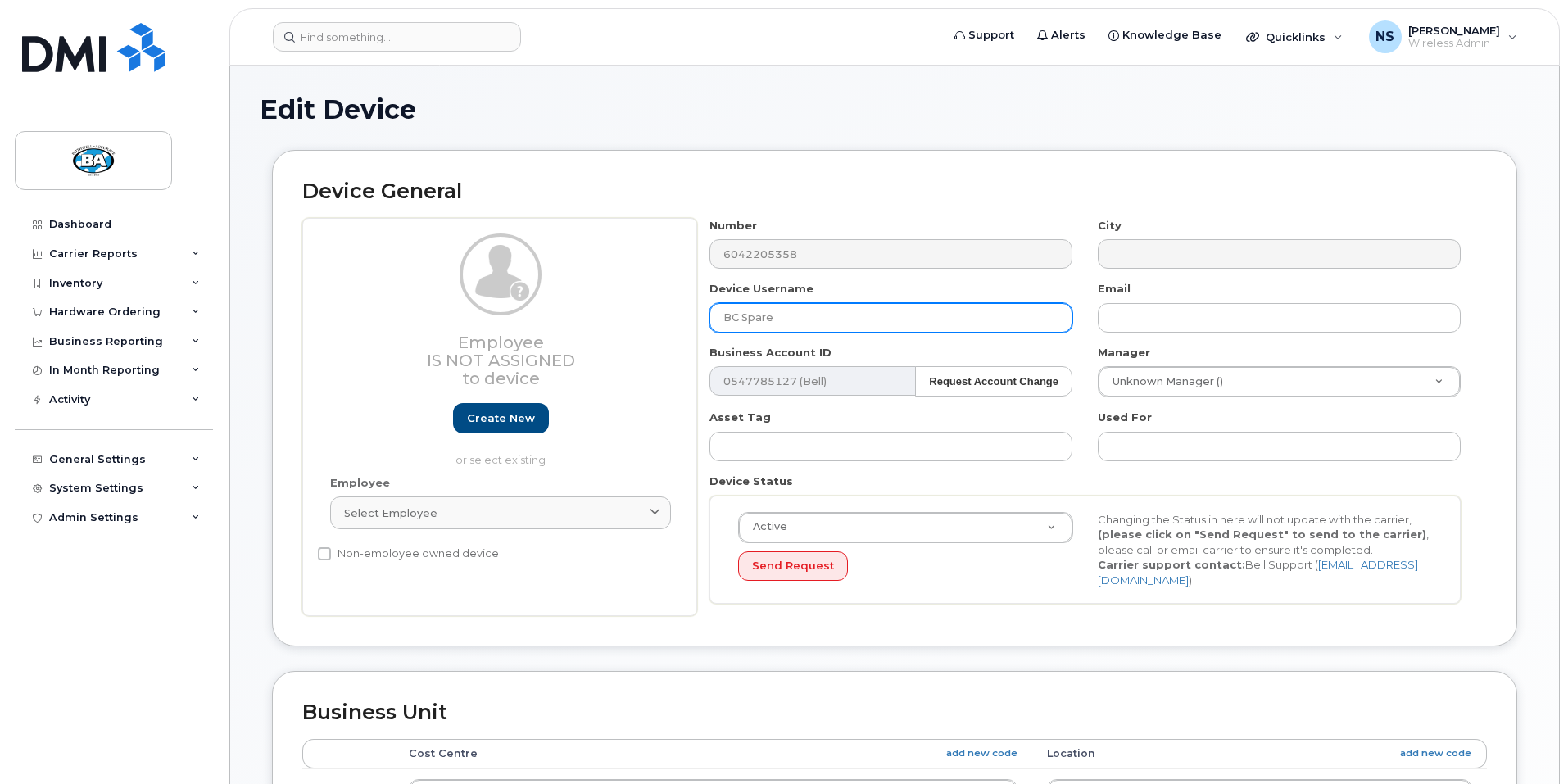
click at [792, 316] on input "BC Spare" at bounding box center [891, 317] width 363 height 30
type input "BC Scotty Harvey"
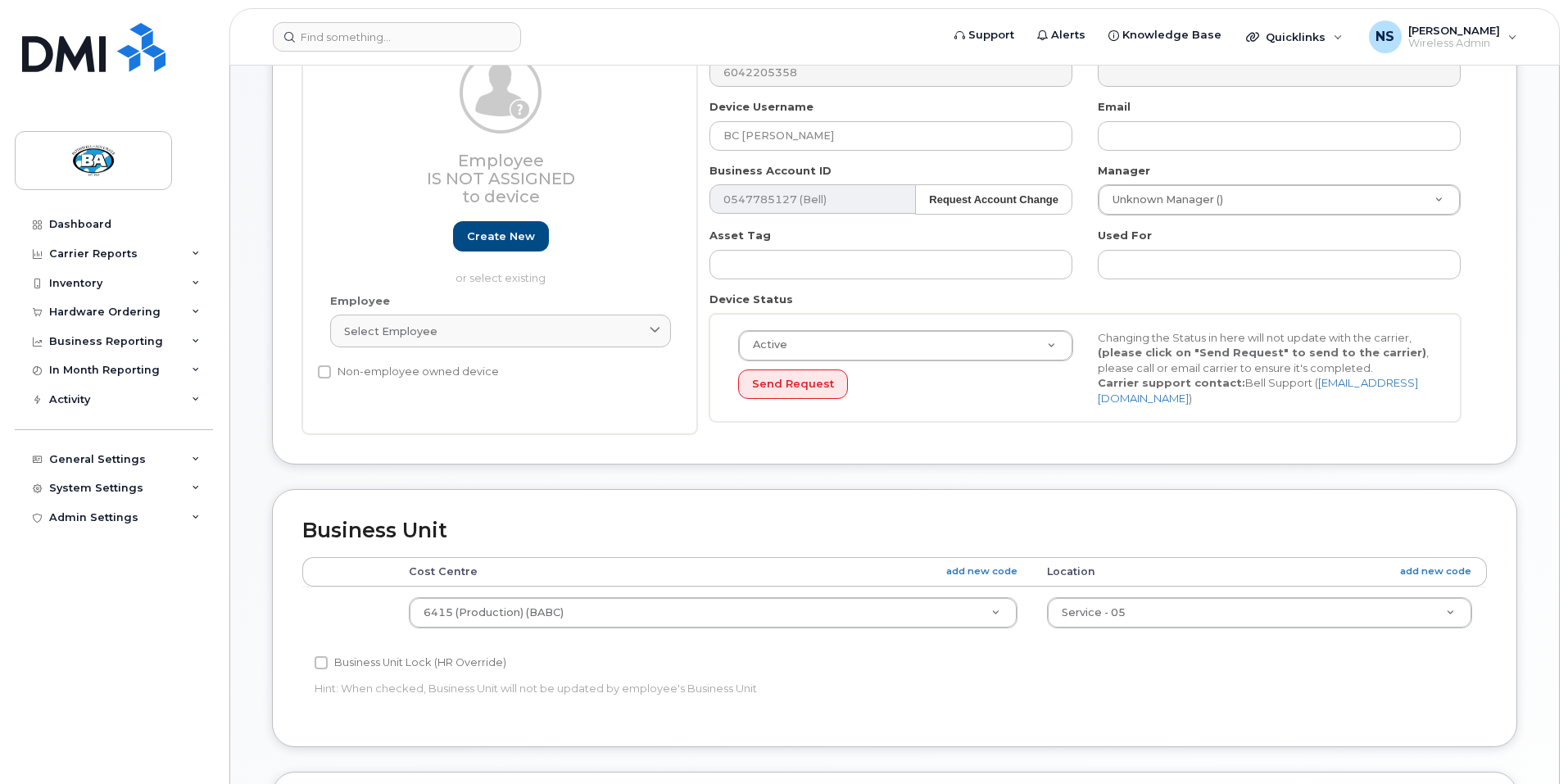
scroll to position [246, 0]
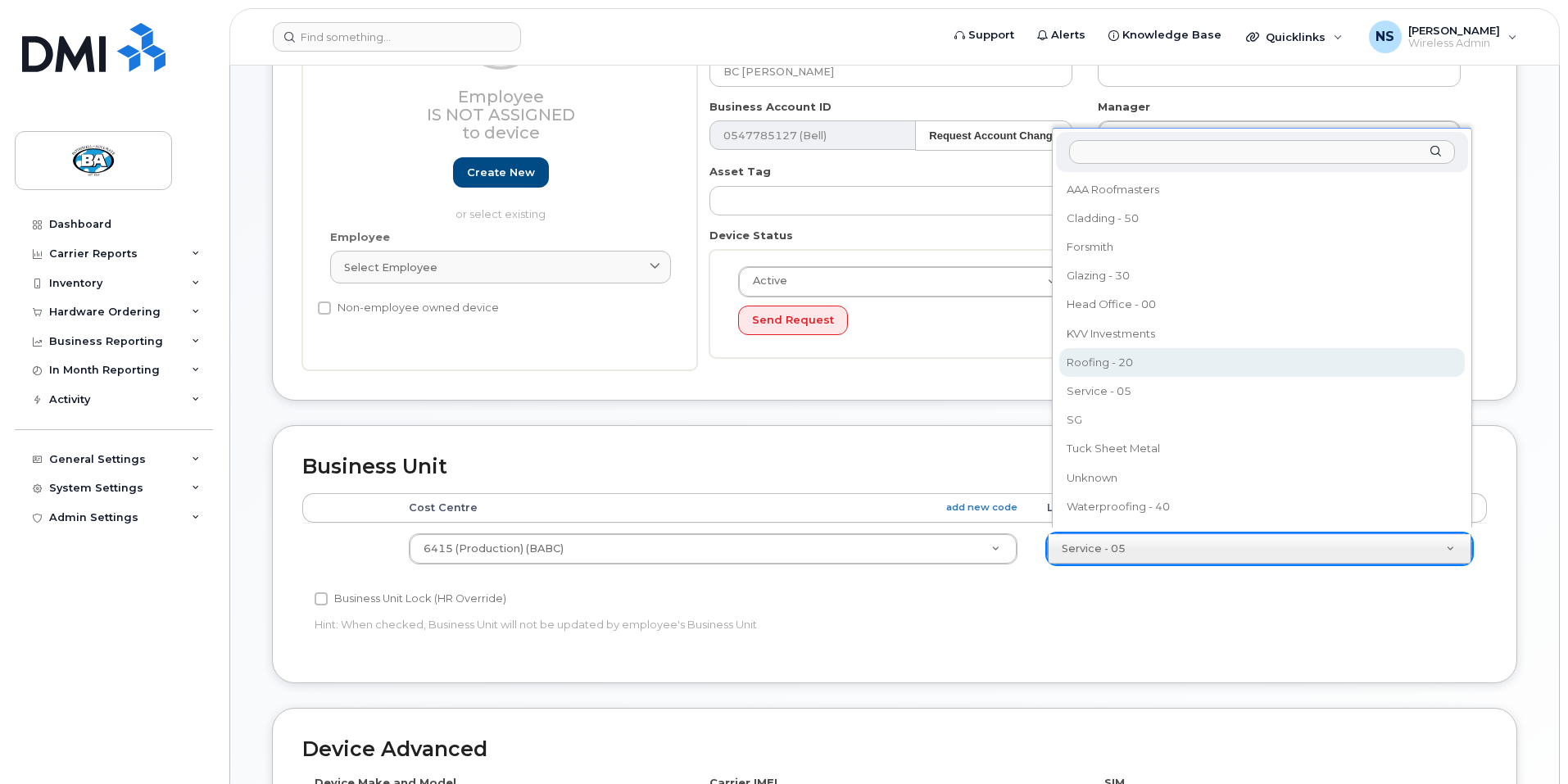
select select "29558526"
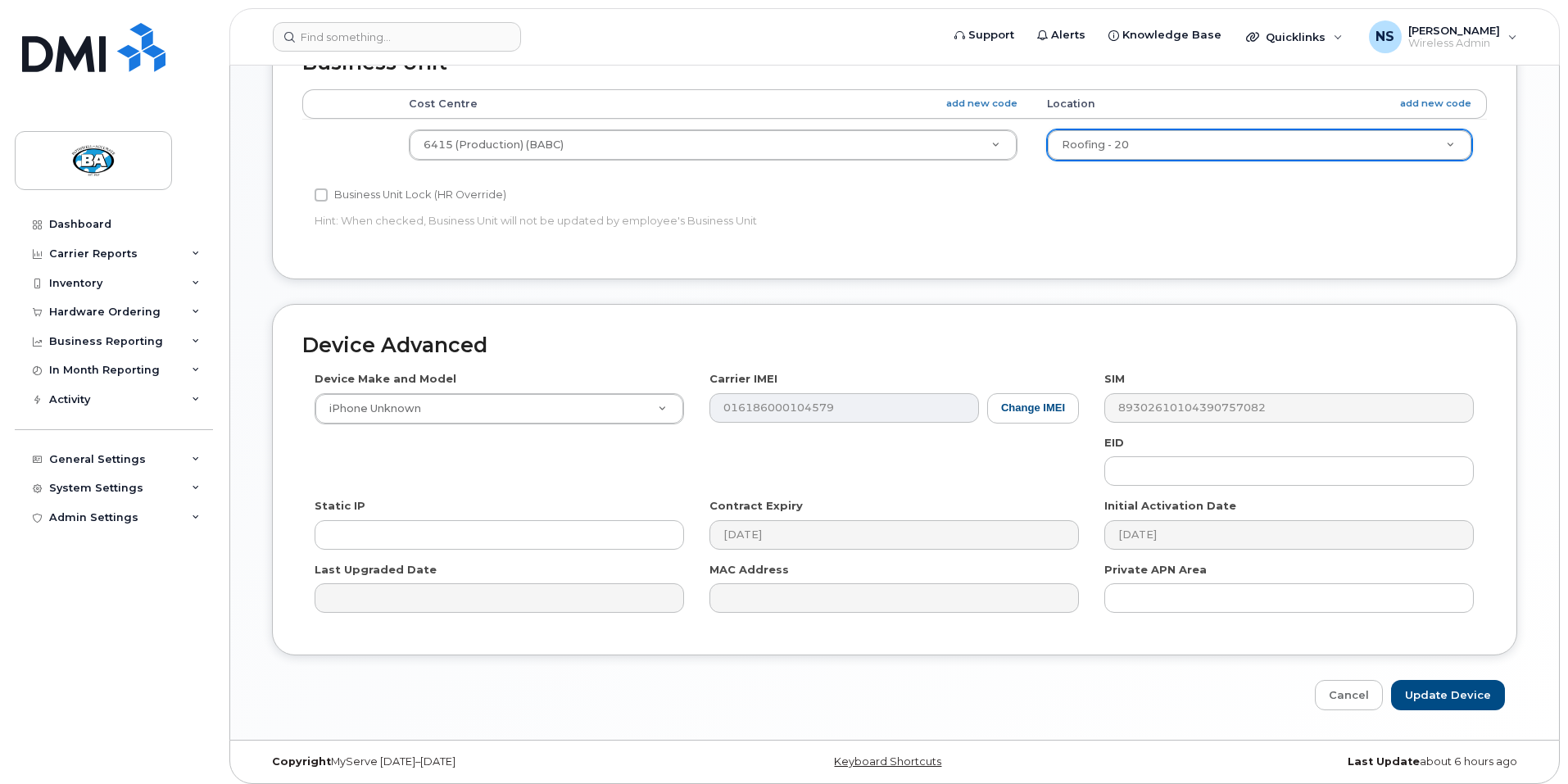
scroll to position [651, 0]
click at [1439, 686] on input "Update Device" at bounding box center [1448, 694] width 114 height 30
type input "Saving..."
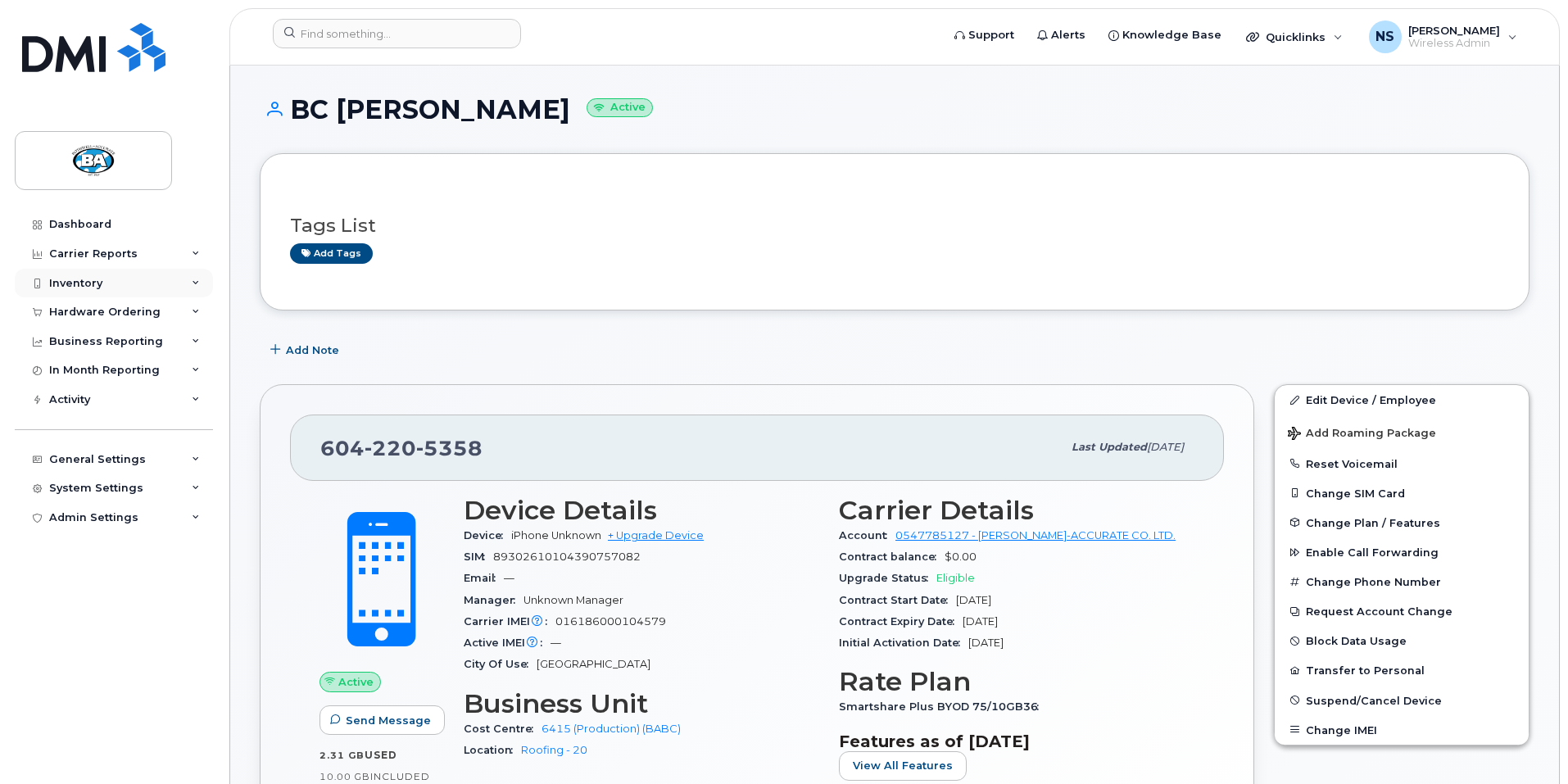
click at [88, 280] on div "Inventory" at bounding box center [75, 283] width 53 height 13
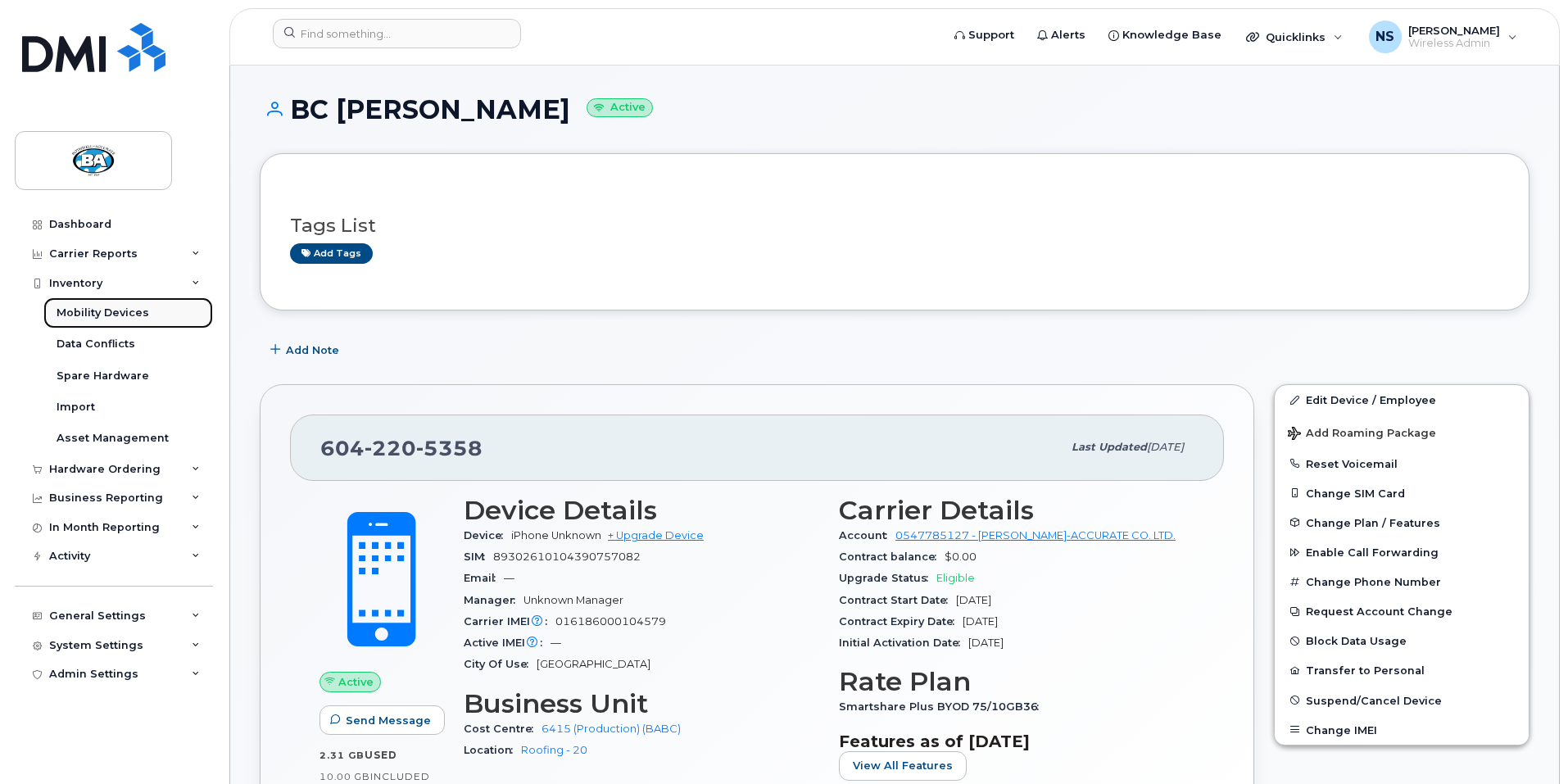
click at [74, 314] on div "Mobility Devices" at bounding box center [102, 313] width 92 height 14
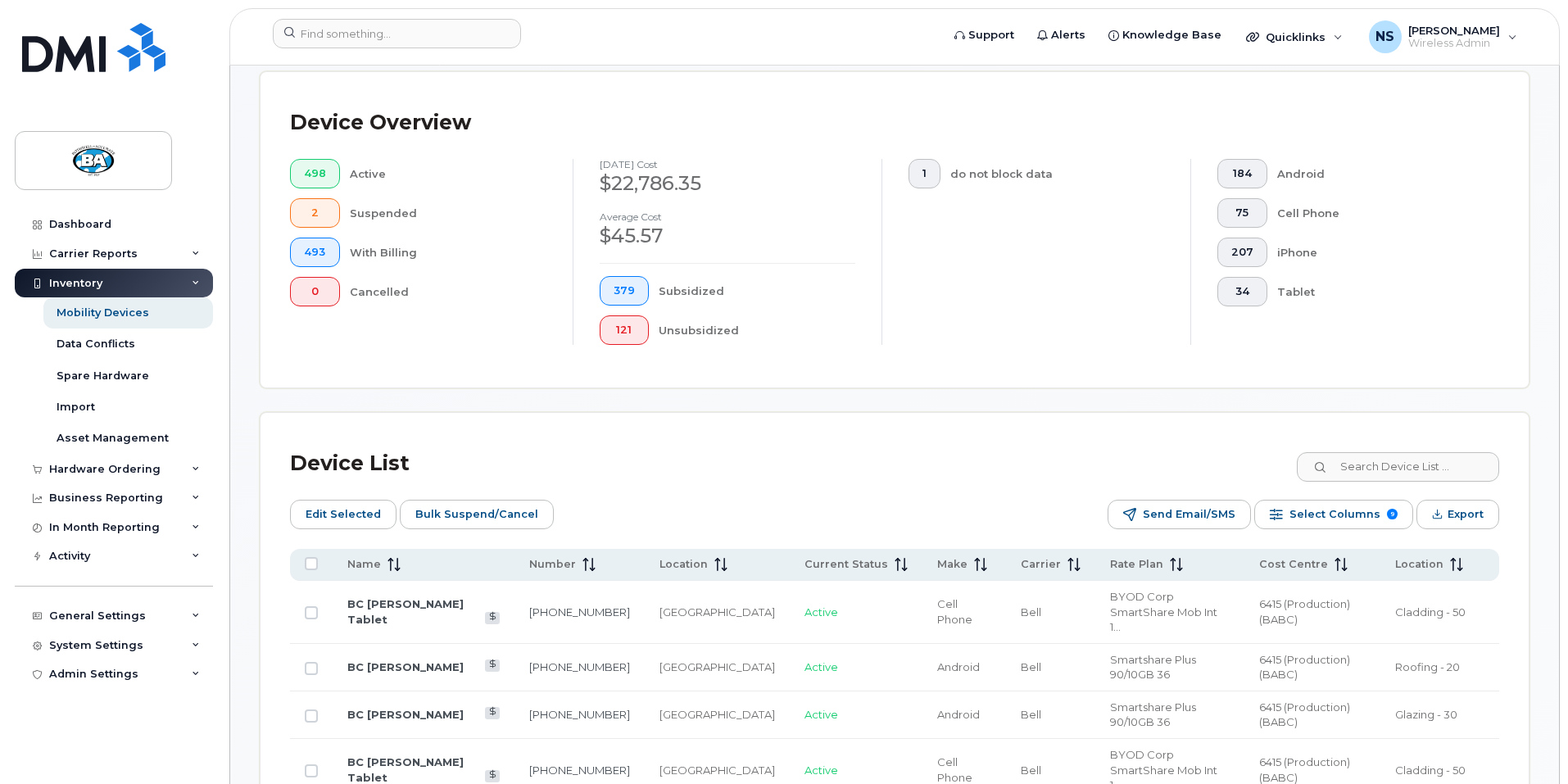
scroll to position [409, 0]
click at [1394, 452] on input at bounding box center [1398, 466] width 204 height 30
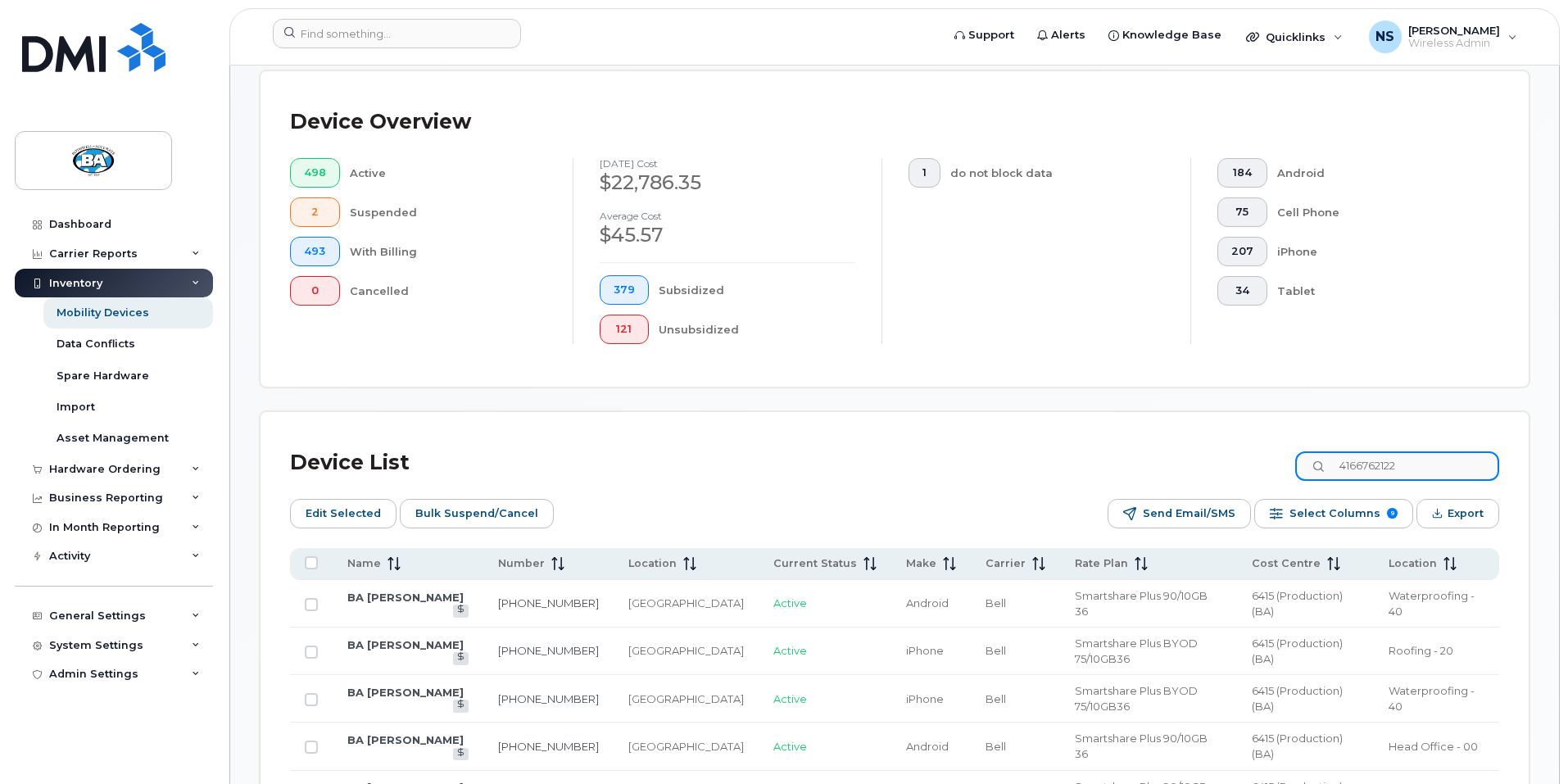
scroll to position [375, 0]
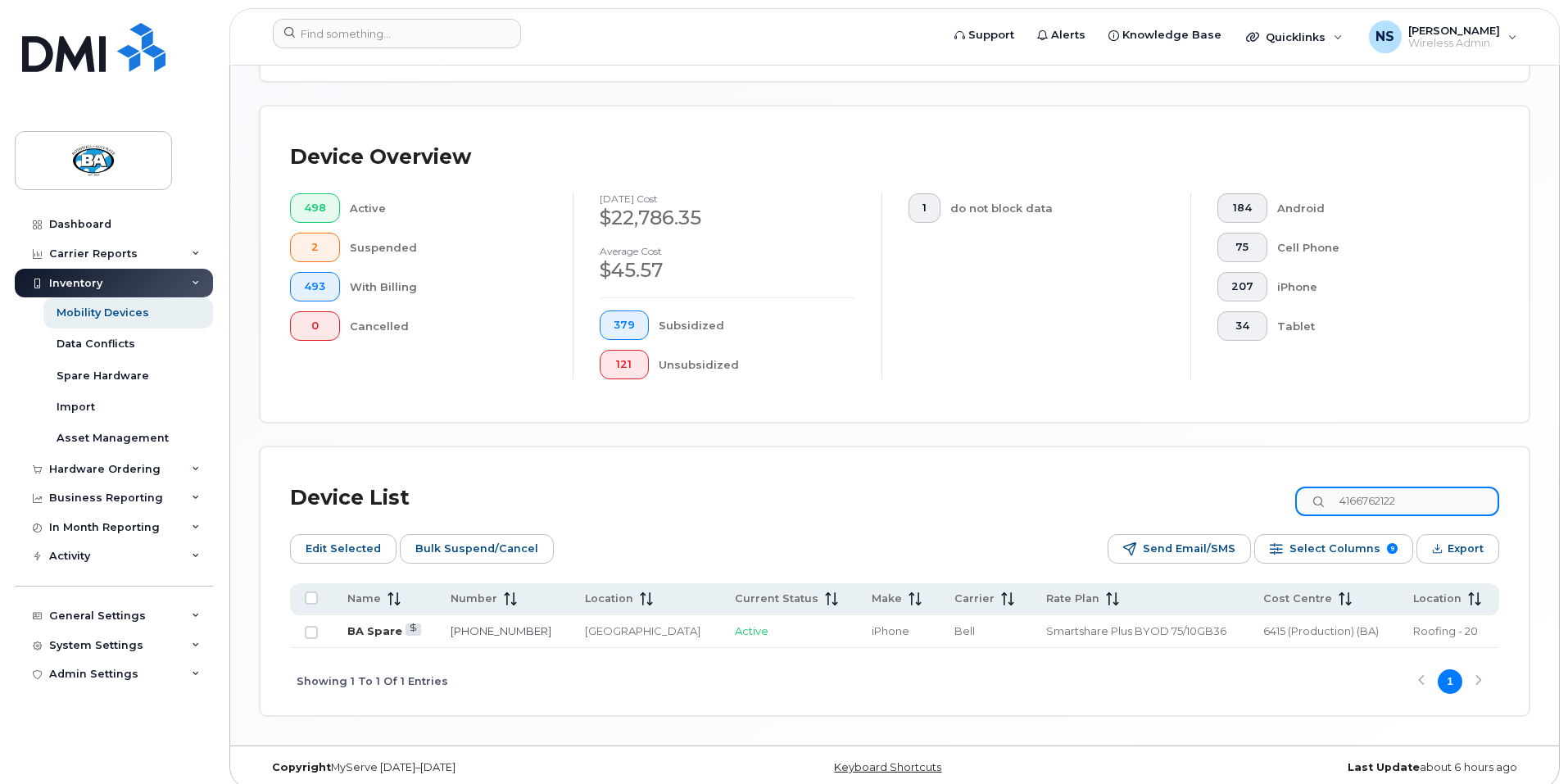
type input "4166762122"
click at [381, 624] on link "BA Spare" at bounding box center [375, 630] width 55 height 13
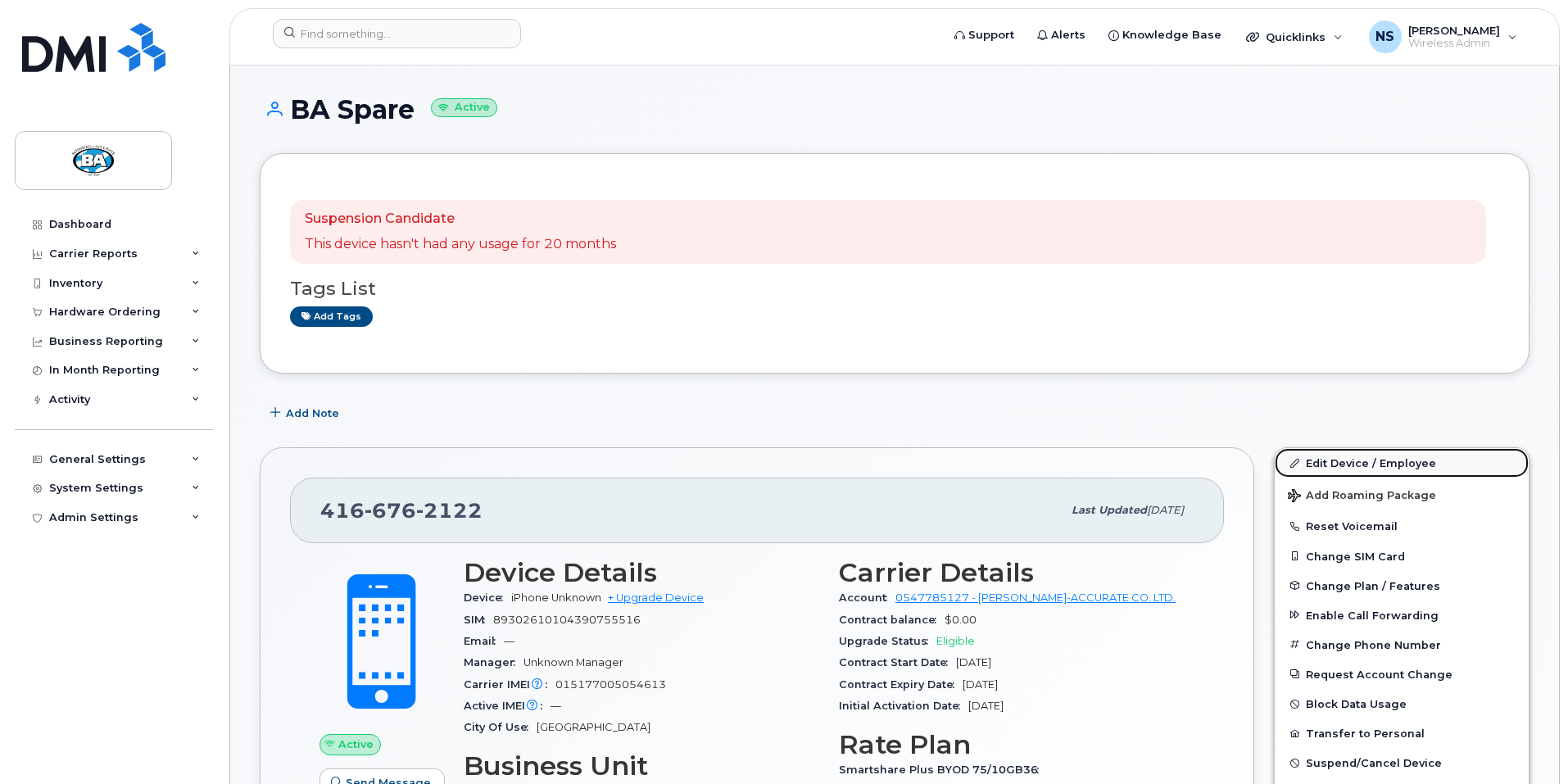
click at [1354, 465] on link "Edit Device / Employee" at bounding box center [1401, 462] width 254 height 30
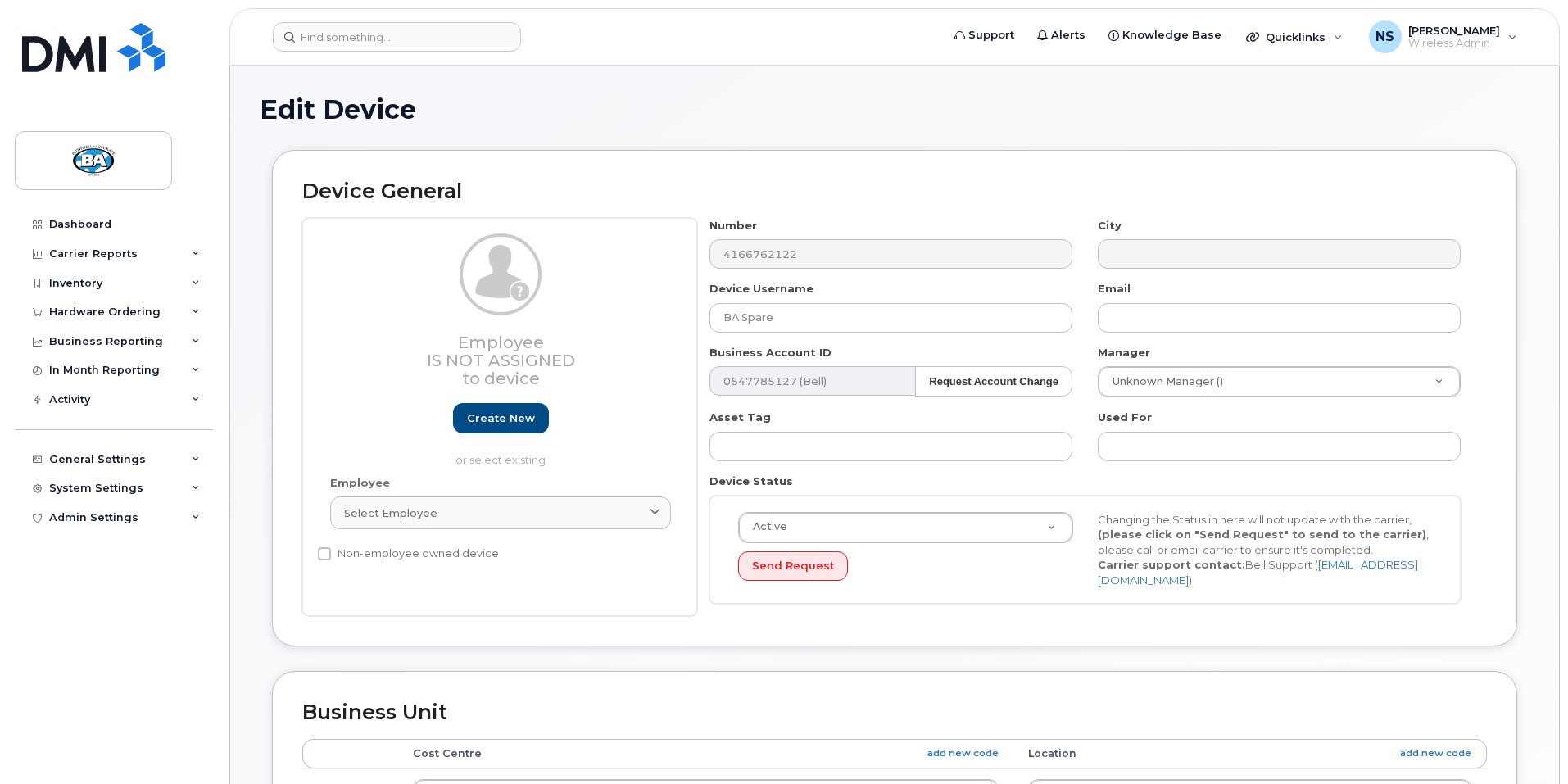
select select "13518061"
select select "29558526"
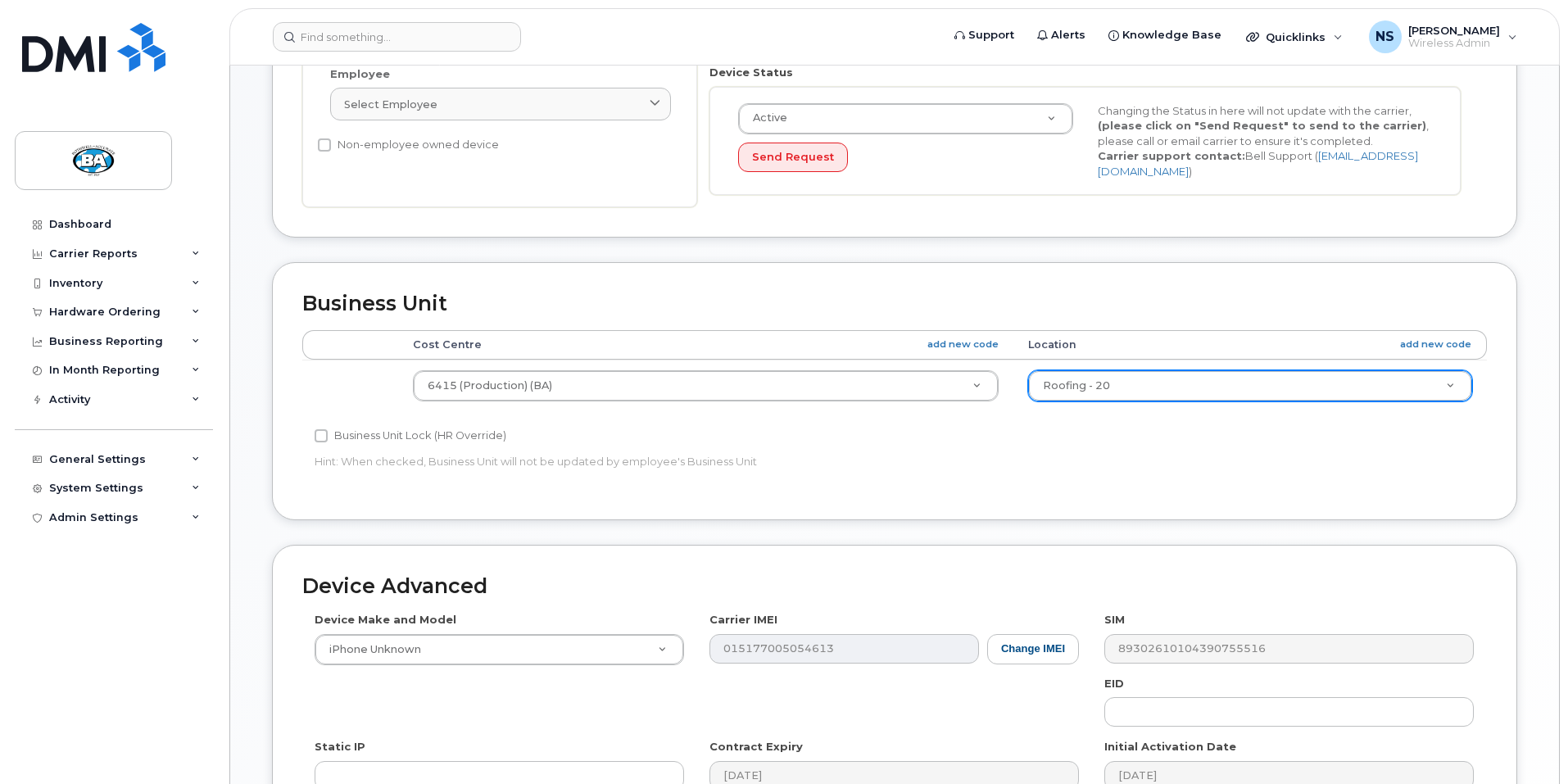
scroll to position [409, 0]
type input "BA [PERSON_NAME]"
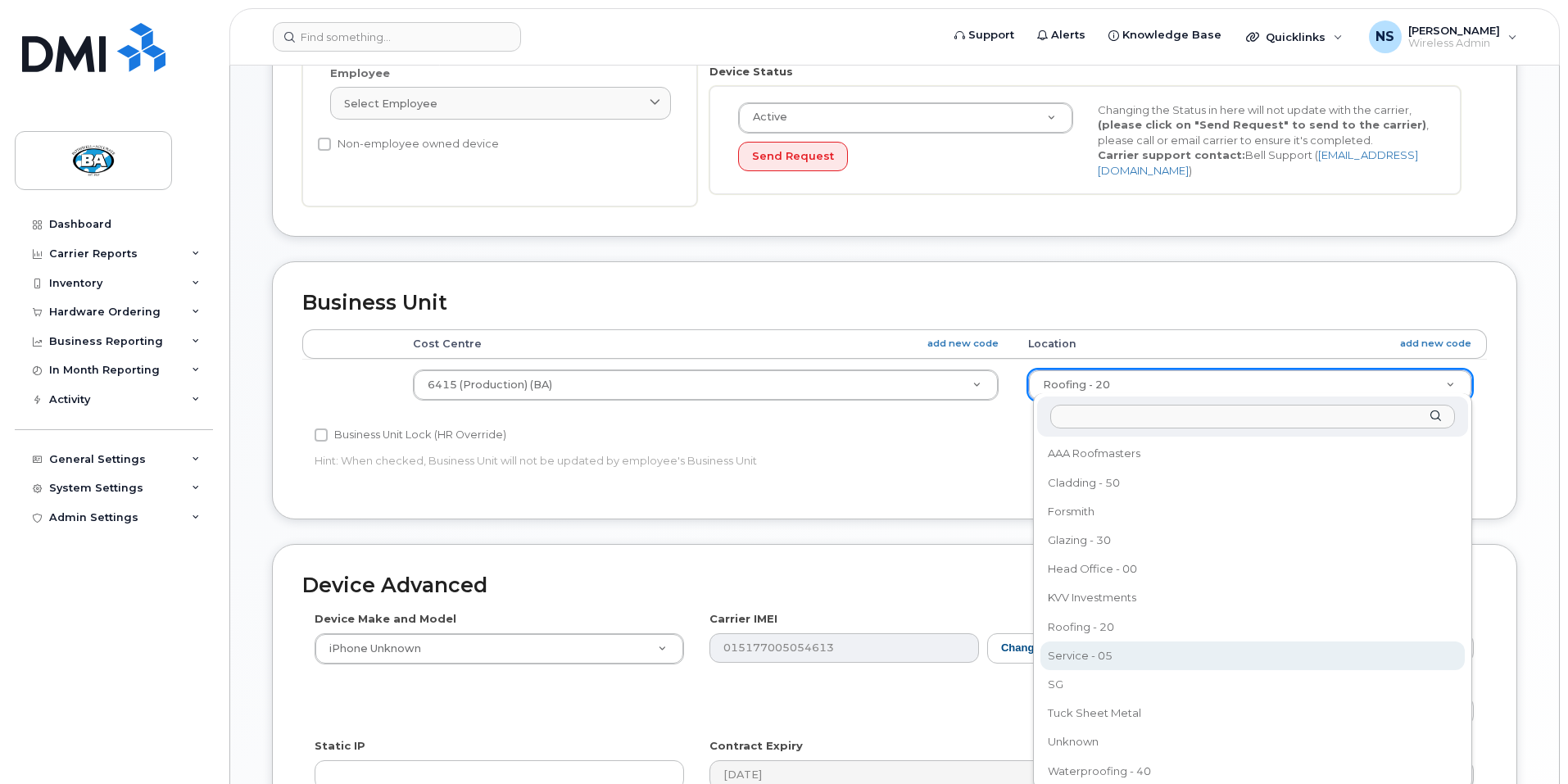
select select "13518067"
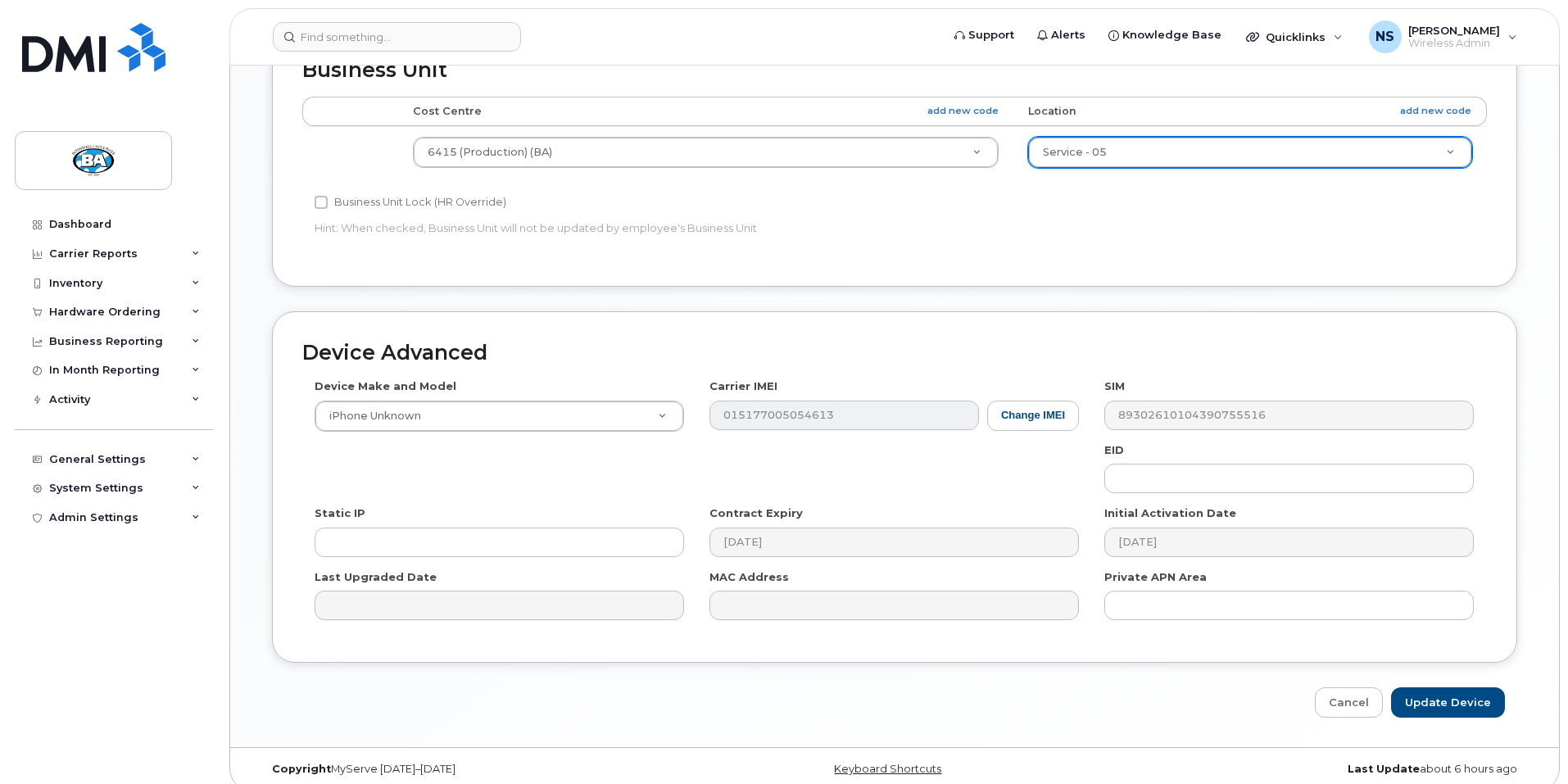
scroll to position [651, 0]
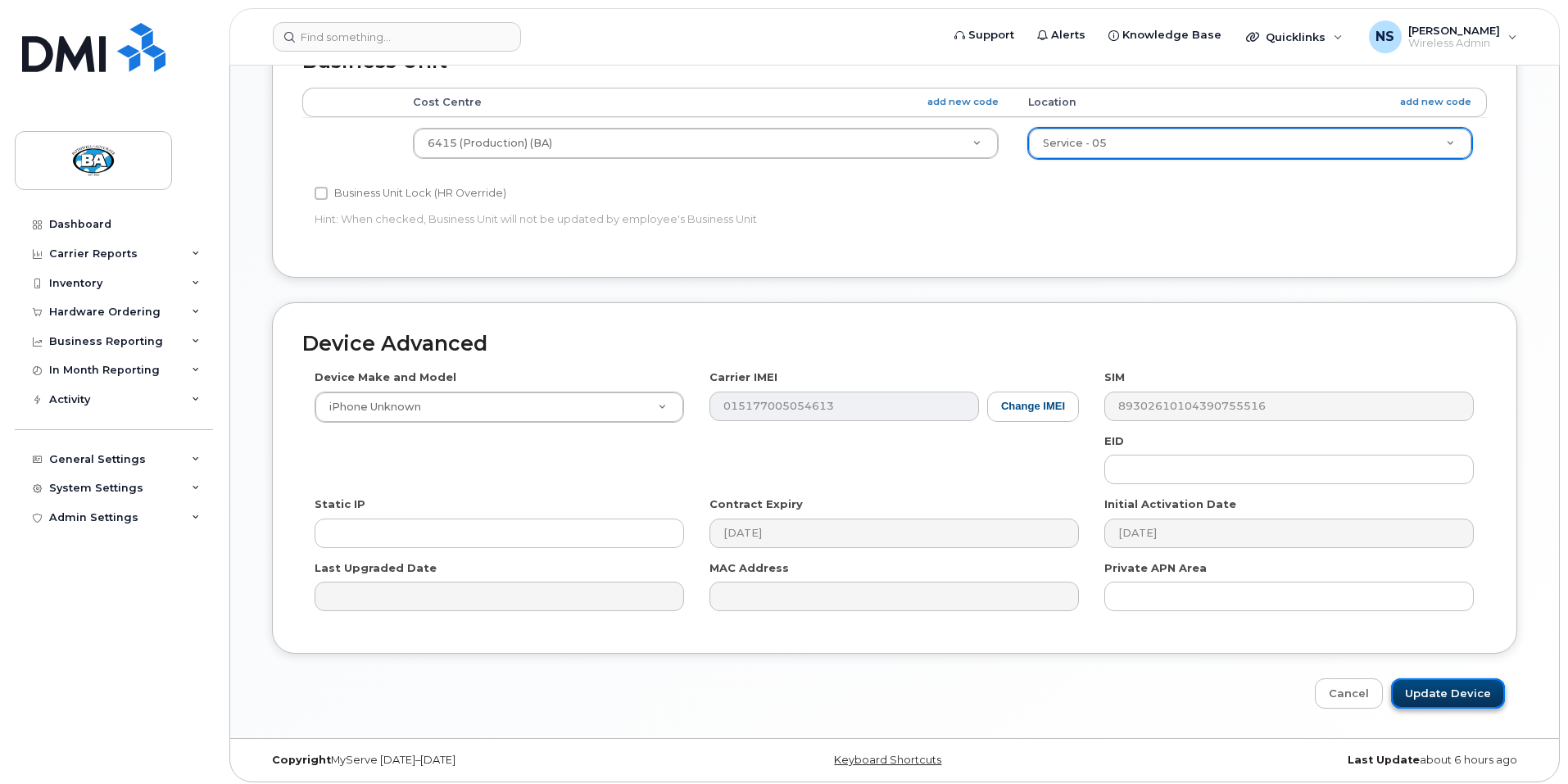
click at [1477, 691] on input "Update Device" at bounding box center [1448, 694] width 114 height 30
type input "Saving..."
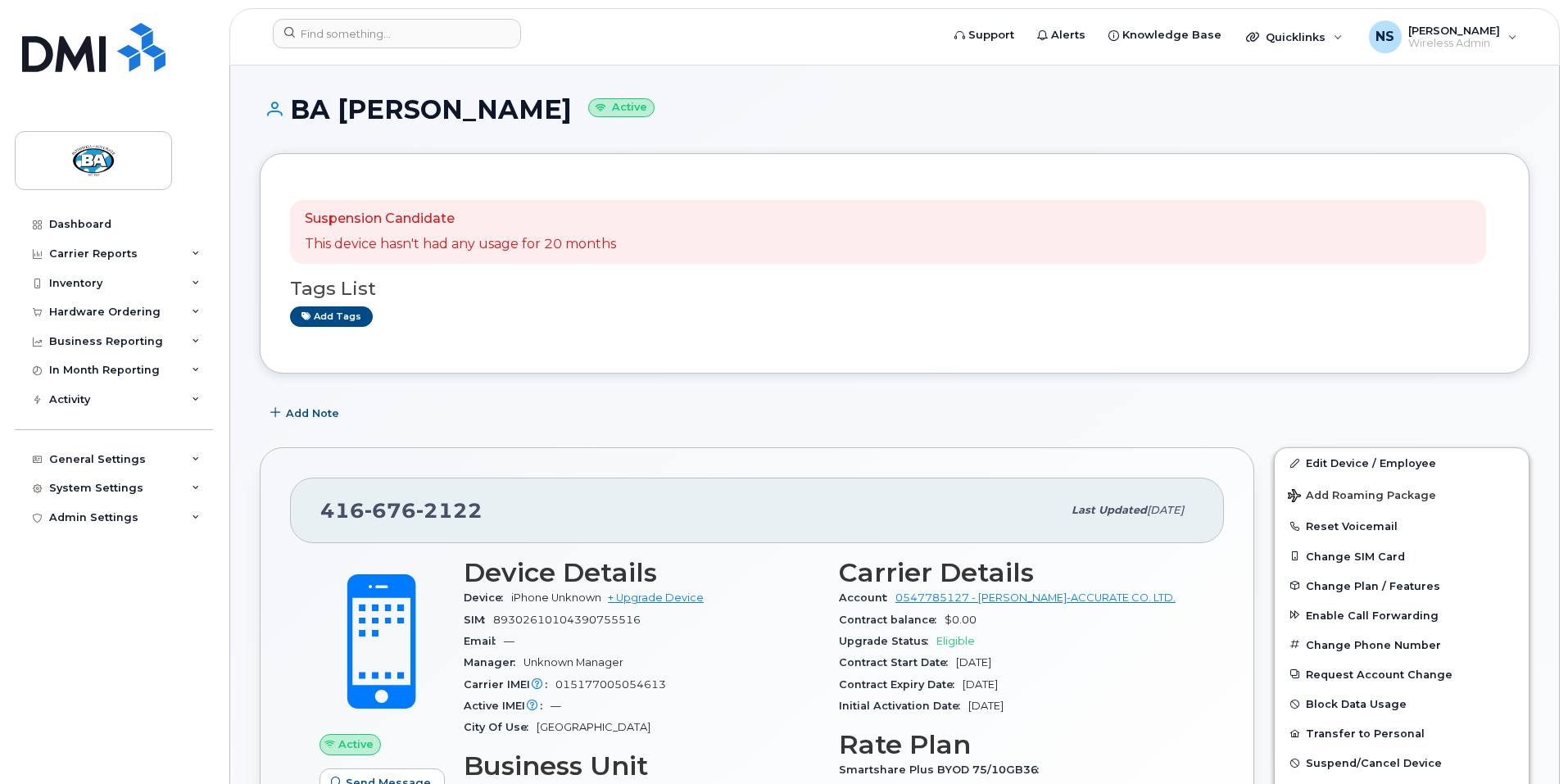
click at [701, 413] on div "Add Note" at bounding box center [895, 412] width 1270 height 30
